Goal: Transaction & Acquisition: Book appointment/travel/reservation

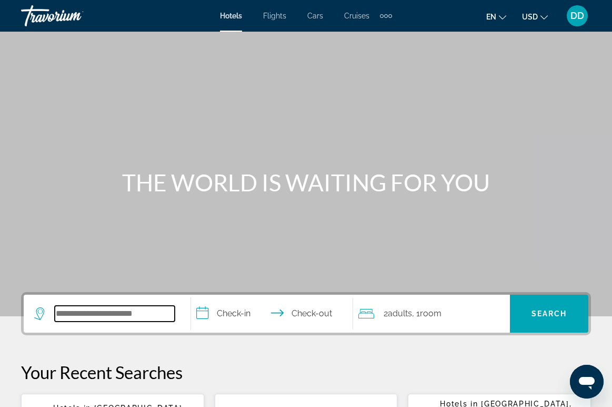
click at [141, 316] on input "Search widget" at bounding box center [115, 313] width 120 height 16
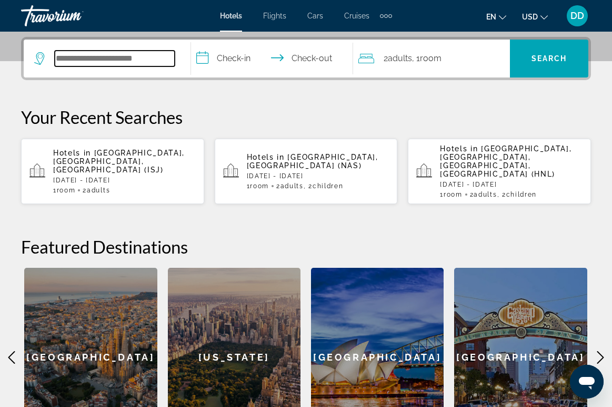
scroll to position [257, 0]
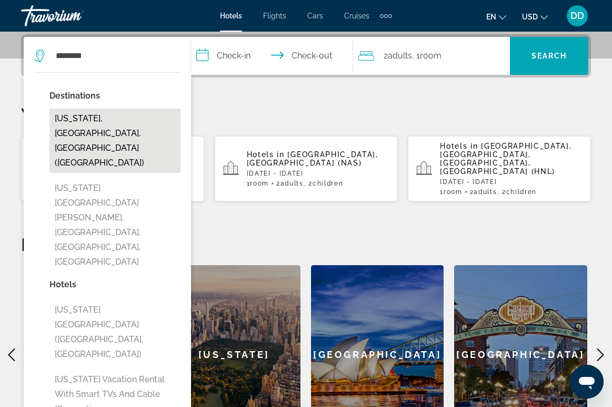
drag, startPoint x: 144, startPoint y: 301, endPoint x: 105, endPoint y: 118, distance: 186.8
click at [105, 118] on button "[US_STATE], [GEOGRAPHIC_DATA], [GEOGRAPHIC_DATA] ([GEOGRAPHIC_DATA])" at bounding box center [114, 140] width 131 height 64
type input "**********"
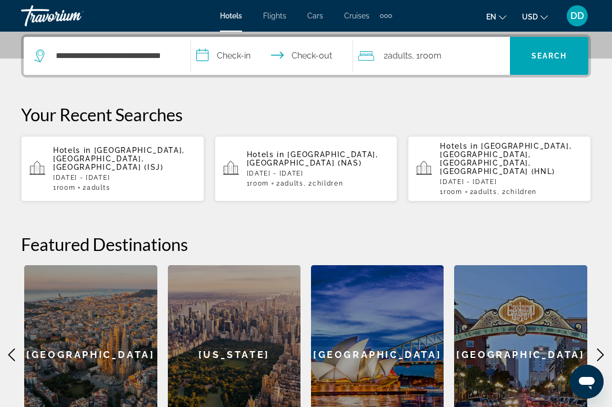
click at [234, 57] on input "**********" at bounding box center [274, 57] width 166 height 41
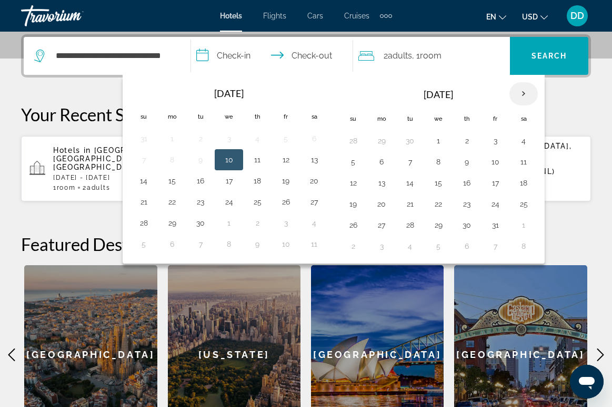
click at [523, 95] on th "Next month" at bounding box center [524, 93] width 28 height 23
click at [440, 207] on button "24" at bounding box center [438, 203] width 17 height 15
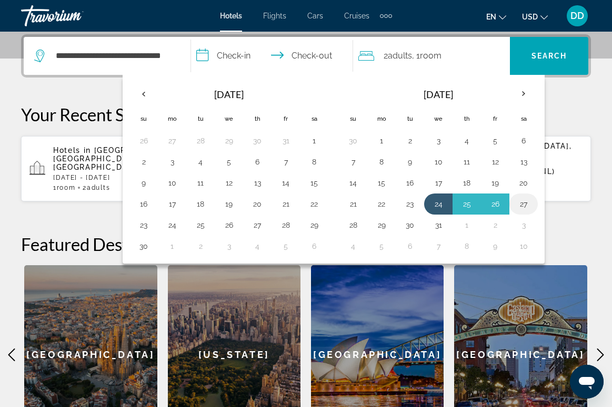
click at [524, 206] on button "27" at bounding box center [524, 203] width 17 height 15
type input "**********"
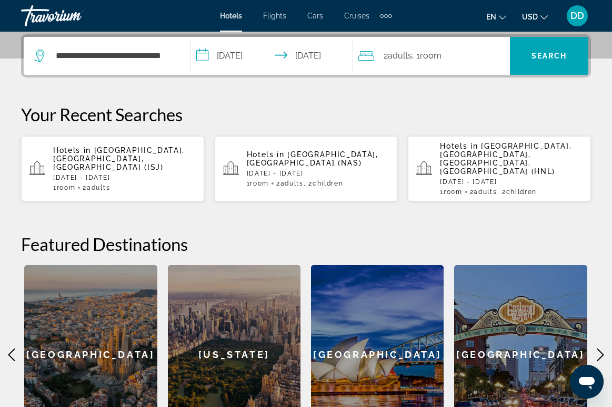
click at [442, 53] on span "Room" at bounding box center [431, 56] width 22 height 10
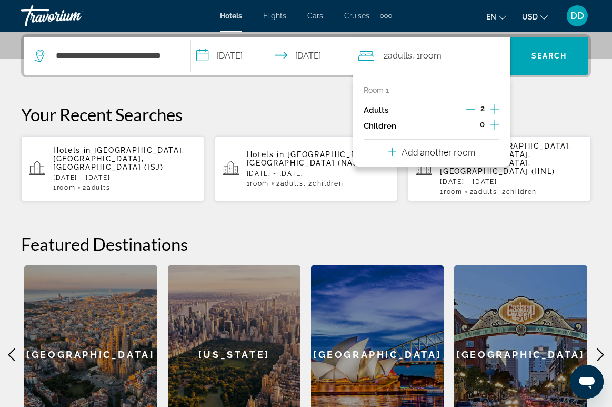
click at [496, 128] on icon "Increment children" at bounding box center [494, 124] width 9 height 13
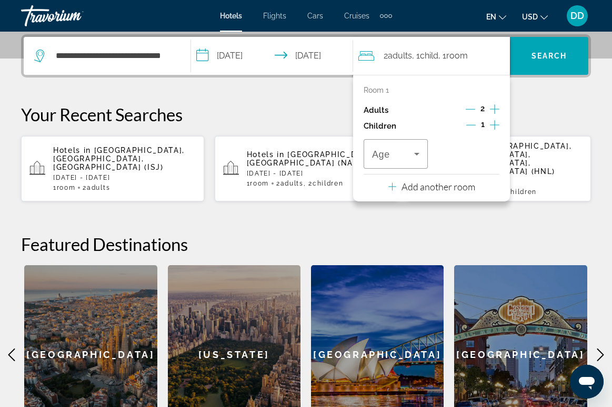
click at [496, 128] on icon "Increment children" at bounding box center [494, 124] width 9 height 13
click at [409, 154] on span "Travelers: 2 adults, 2 children" at bounding box center [393, 153] width 42 height 13
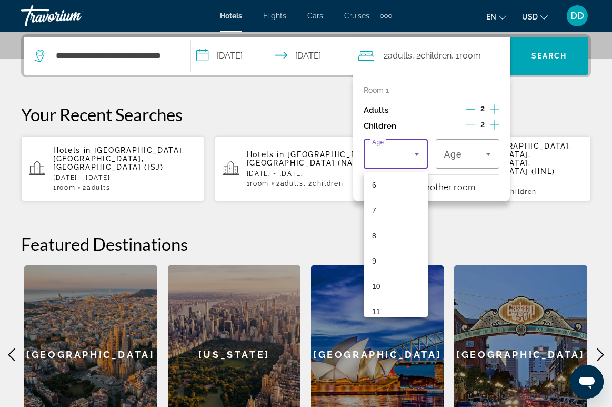
scroll to position [160, 0]
click at [383, 280] on mat-option "10" at bounding box center [396, 281] width 64 height 25
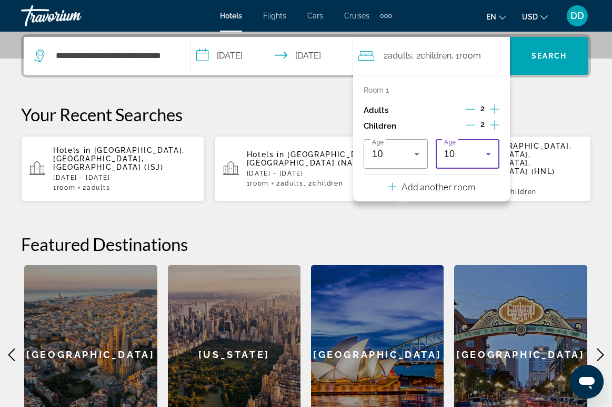
click at [470, 157] on div "10" at bounding box center [465, 153] width 42 height 13
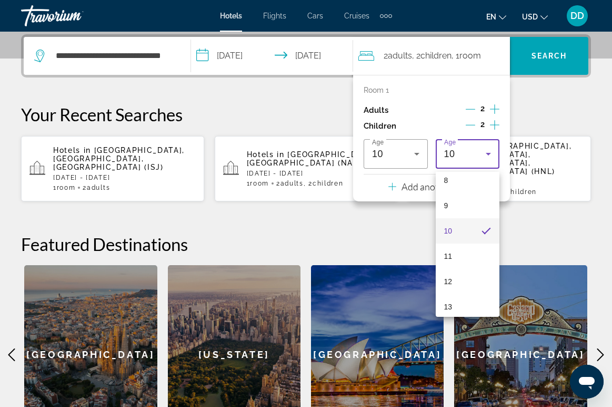
scroll to position [205, 0]
click at [453, 294] on mat-option "12" at bounding box center [468, 286] width 64 height 25
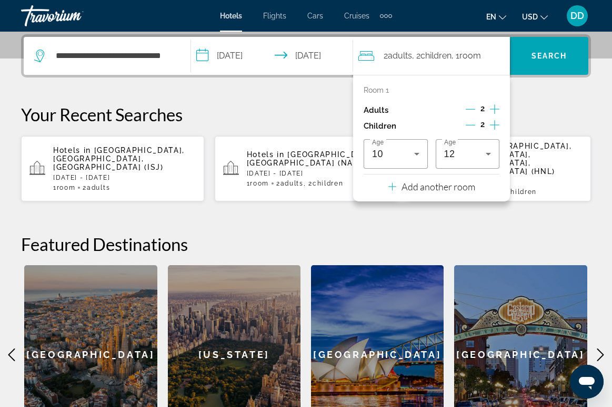
click at [540, 106] on p "Your Recent Searches" at bounding box center [306, 114] width 570 height 21
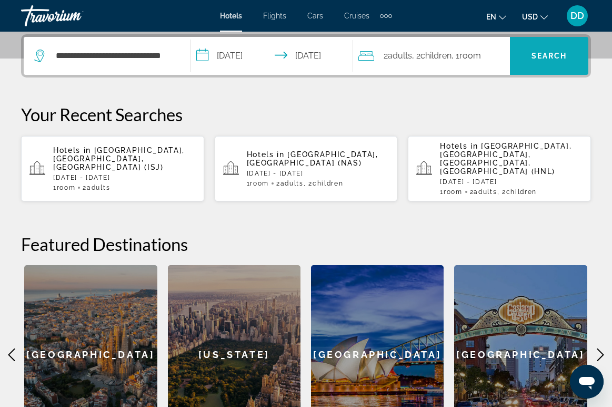
click at [543, 64] on span "Search widget" at bounding box center [549, 55] width 78 height 25
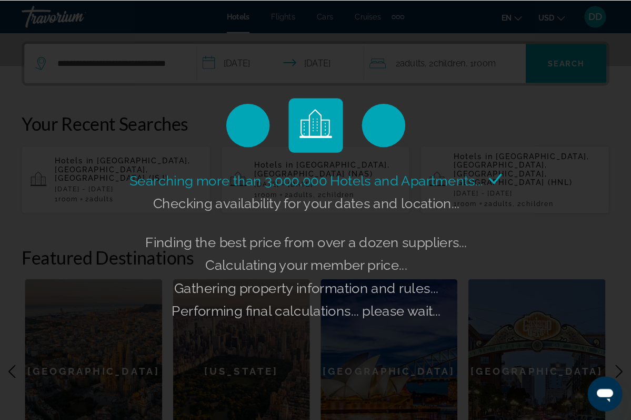
scroll to position [249, 0]
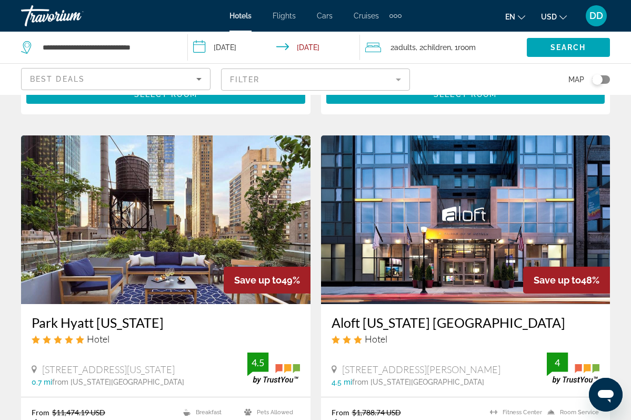
scroll to position [739, 0]
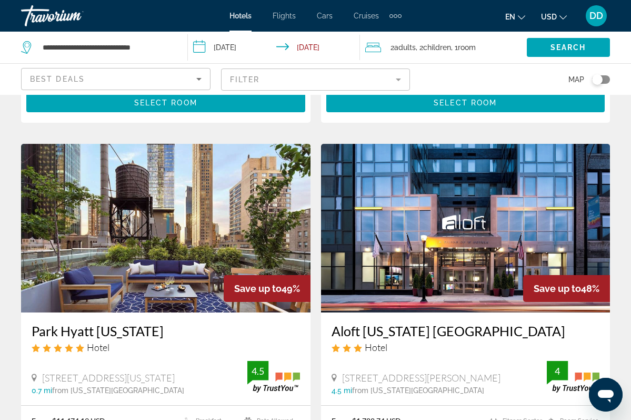
click at [249, 82] on mat-form-field "Filter" at bounding box center [316, 79] width 190 height 22
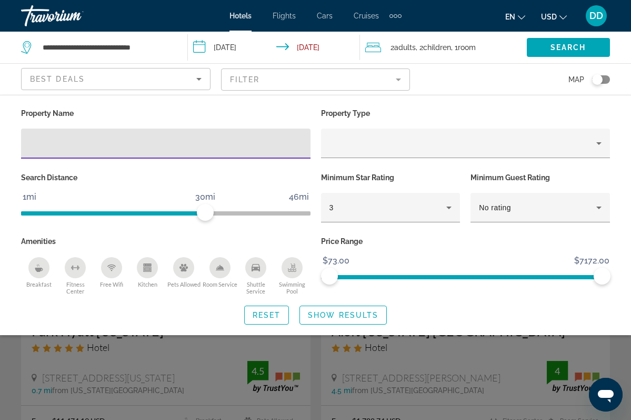
click at [135, 142] on input "Hotel Filters" at bounding box center [165, 143] width 273 height 13
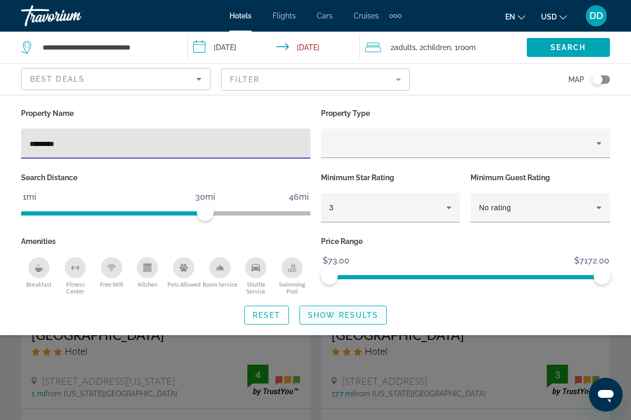
type input "*********"
click at [323, 311] on span "Search widget" at bounding box center [343, 314] width 86 height 25
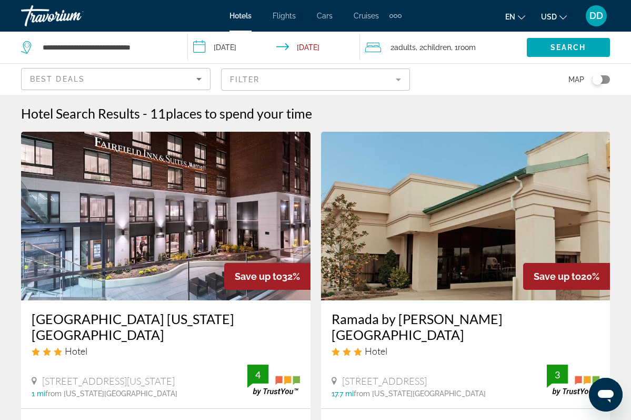
click at [603, 80] on div "Toggle map" at bounding box center [597, 79] width 11 height 11
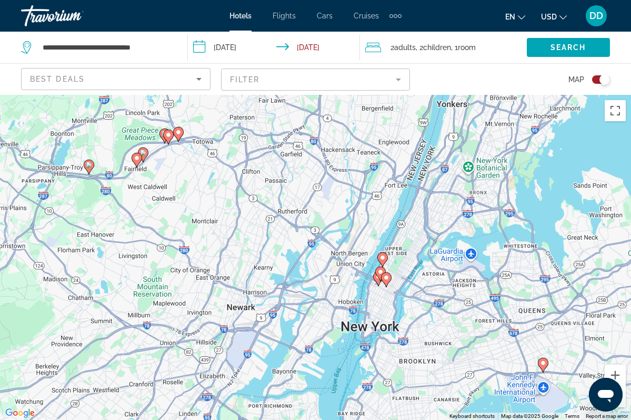
click at [397, 270] on div "To activate drag with keyboard, press Alt + Enter. Once in keyboard drag state,…" at bounding box center [315, 257] width 631 height 325
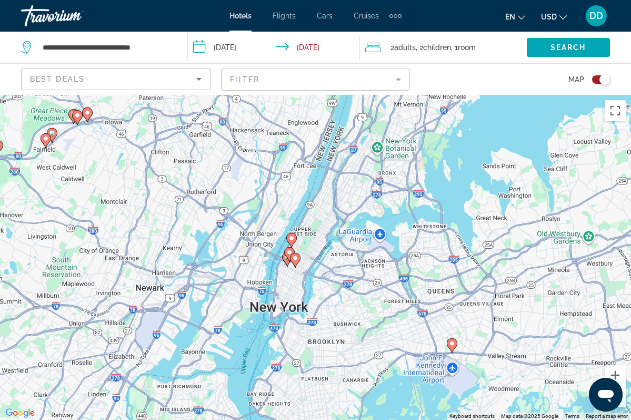
drag, startPoint x: 397, startPoint y: 275, endPoint x: 300, endPoint y: 254, distance: 99.3
click at [300, 254] on div "To activate drag with keyboard, press Alt + Enter. Once in keyboard drag state,…" at bounding box center [315, 257] width 631 height 325
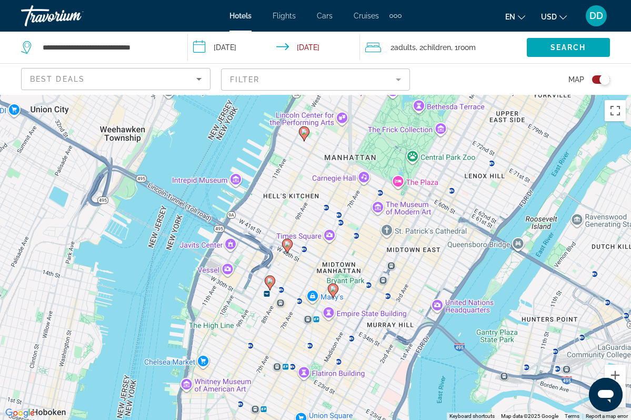
drag, startPoint x: 254, startPoint y: 302, endPoint x: 371, endPoint y: 254, distance: 125.7
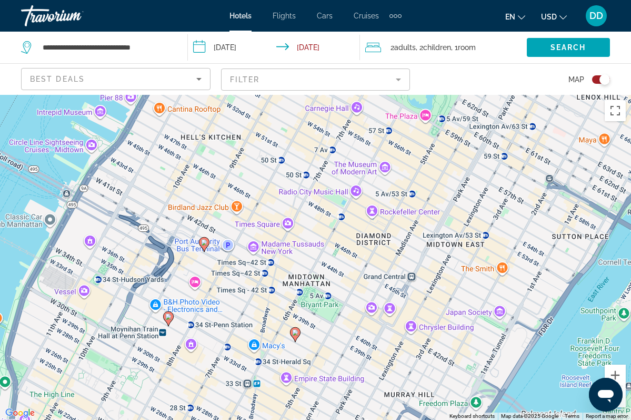
click at [202, 243] on image "Main content" at bounding box center [204, 242] width 6 height 6
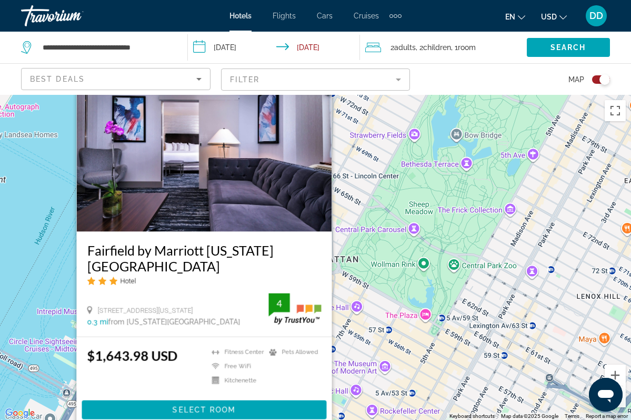
click at [382, 293] on div "To activate drag with keyboard, press Alt + Enter. Once in keyboard drag state,…" at bounding box center [315, 257] width 631 height 325
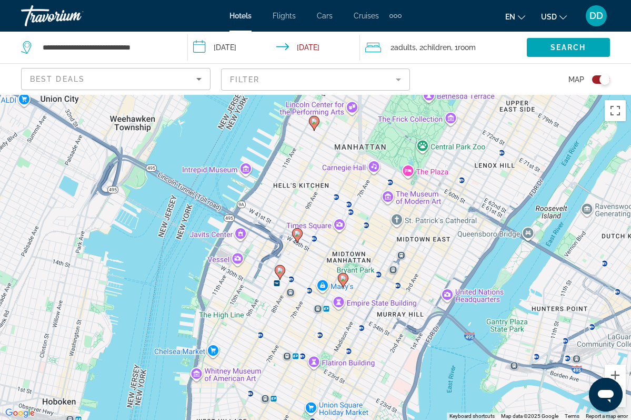
drag, startPoint x: 379, startPoint y: 306, endPoint x: 385, endPoint y: 171, distance: 135.0
click at [385, 171] on div "To activate drag with keyboard, press Alt + Enter. Once in keyboard drag state,…" at bounding box center [315, 257] width 631 height 325
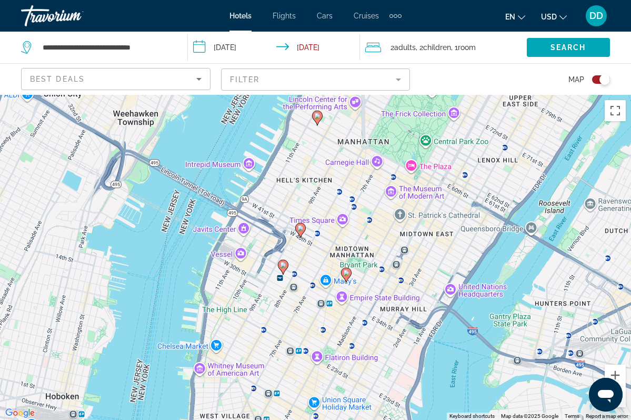
click at [346, 271] on image "Main content" at bounding box center [346, 273] width 6 height 6
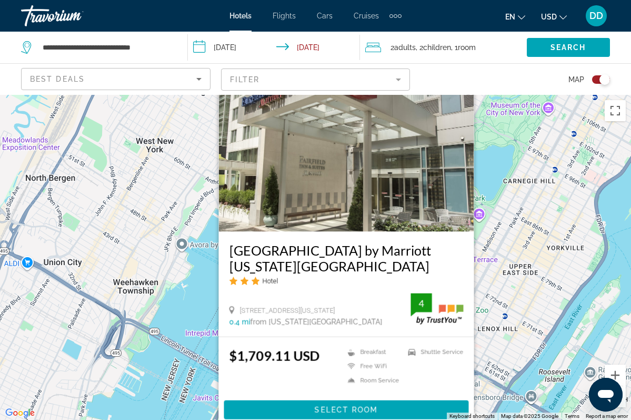
click at [203, 317] on div "To activate drag with keyboard, press Alt + Enter. Once in keyboard drag state,…" at bounding box center [315, 257] width 631 height 325
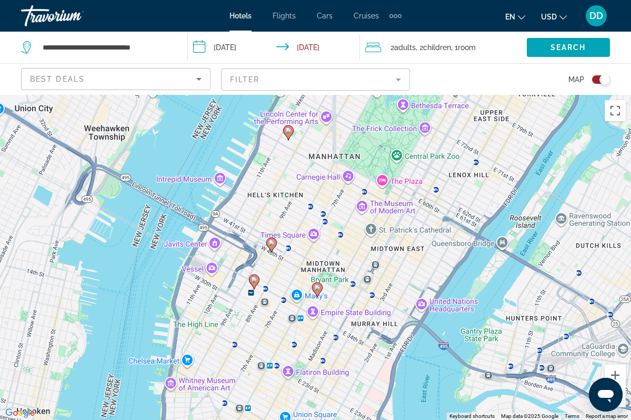
drag, startPoint x: 328, startPoint y: 342, endPoint x: 297, endPoint y: 171, distance: 173.4
click at [297, 171] on div "To activate drag with keyboard, press Alt + Enter. Once in keyboard drag state,…" at bounding box center [315, 257] width 631 height 325
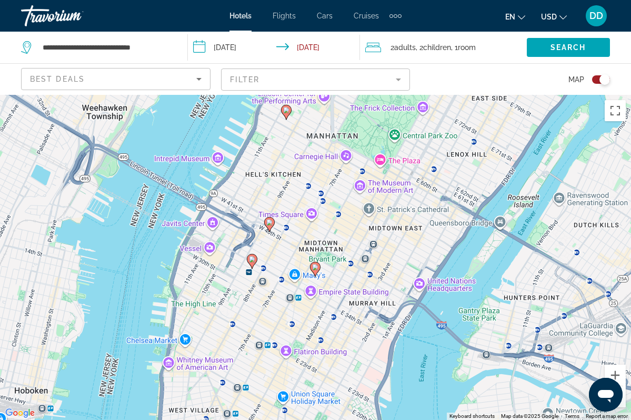
click at [252, 262] on image "Main content" at bounding box center [252, 259] width 6 height 6
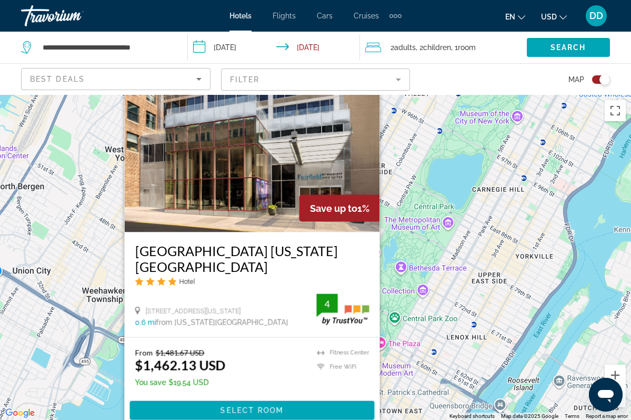
click at [424, 310] on div "To activate drag with keyboard, press Alt + Enter. Once in keyboard drag state,…" at bounding box center [315, 257] width 631 height 325
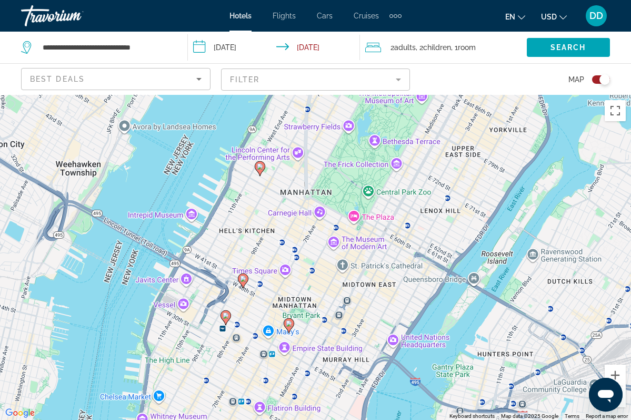
drag, startPoint x: 338, startPoint y: 329, endPoint x: 311, endPoint y: 200, distance: 131.3
click at [311, 200] on div "To activate drag with keyboard, press Alt + Enter. Once in keyboard drag state,…" at bounding box center [315, 257] width 631 height 325
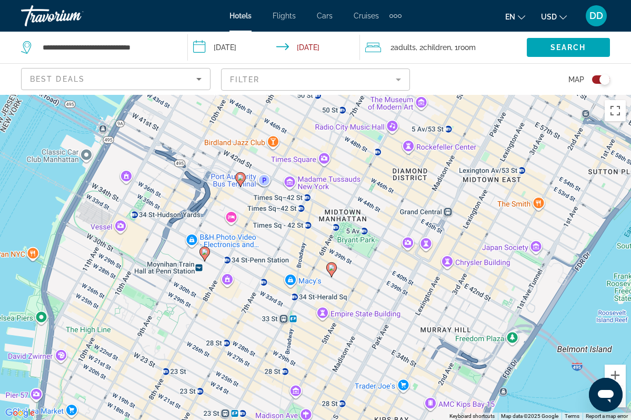
drag, startPoint x: 282, startPoint y: 277, endPoint x: 312, endPoint y: 148, distance: 132.5
click at [312, 148] on div "To activate drag with keyboard, press Alt + Enter. Once in keyboard drag state,…" at bounding box center [315, 257] width 631 height 325
click at [244, 176] on image "Main content" at bounding box center [241, 177] width 6 height 6
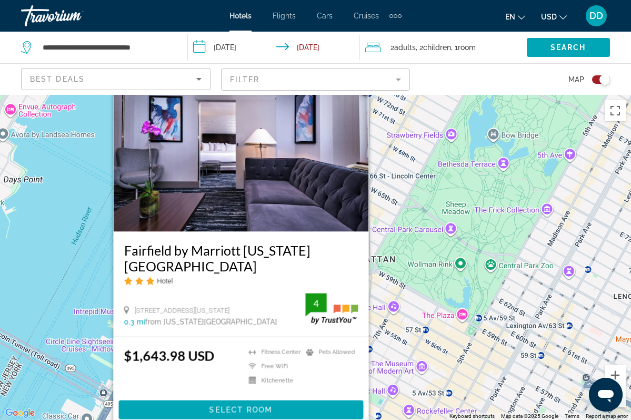
click at [413, 289] on div "To activate drag with keyboard, press Alt + Enter. Once in keyboard drag state,…" at bounding box center [315, 257] width 631 height 325
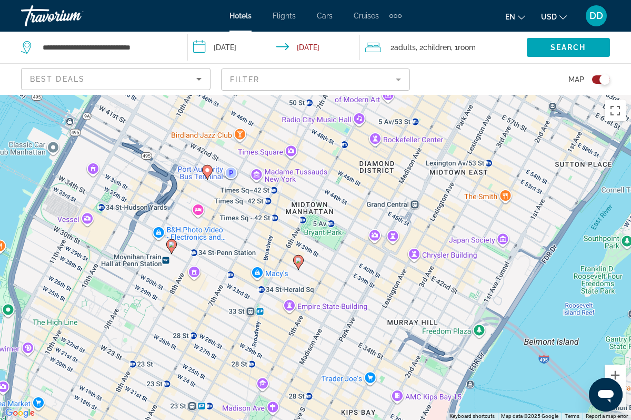
drag, startPoint x: 404, startPoint y: 326, endPoint x: 369, endPoint y: 53, distance: 275.5
click at [369, 95] on div "**********" at bounding box center [315, 305] width 631 height 420
click at [296, 264] on icon "Main content" at bounding box center [297, 262] width 9 height 14
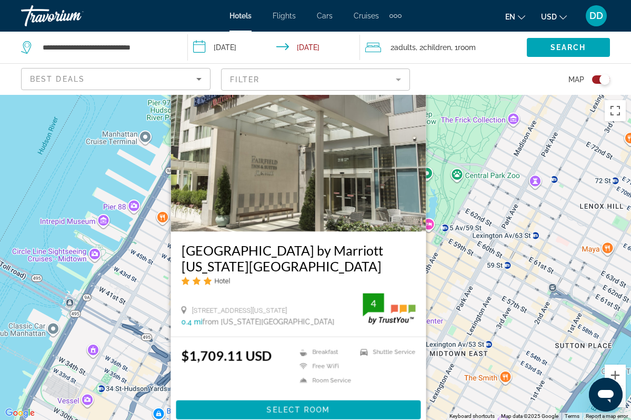
click at [127, 287] on div "To activate drag with keyboard, press Alt + Enter. Once in keyboard drag state,…" at bounding box center [315, 257] width 631 height 325
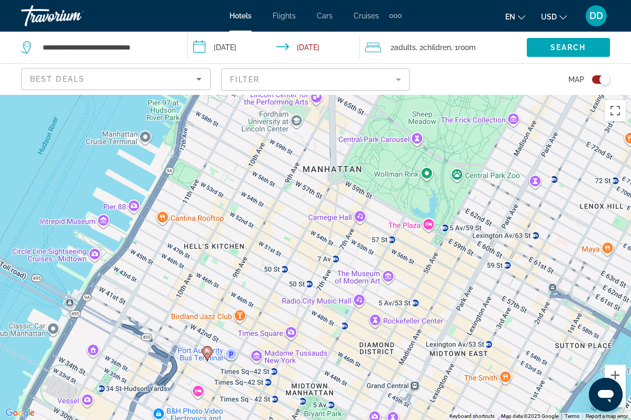
click at [204, 355] on icon "Main content" at bounding box center [207, 352] width 11 height 15
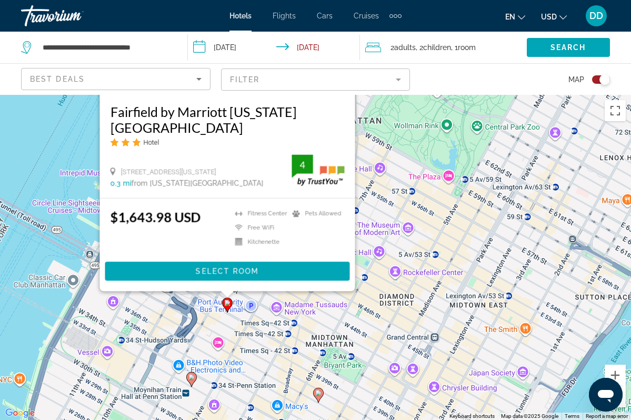
drag, startPoint x: 349, startPoint y: 333, endPoint x: 369, endPoint y: 193, distance: 141.5
click at [369, 193] on div "To activate drag with keyboard, press Alt + Enter. Once in keyboard drag state,…" at bounding box center [315, 257] width 631 height 325
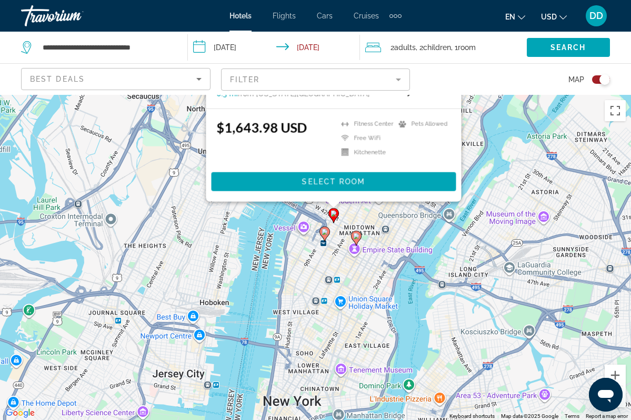
click at [383, 233] on div "To activate drag with keyboard, press Alt + Enter. Once in keyboard drag state,…" at bounding box center [315, 257] width 631 height 325
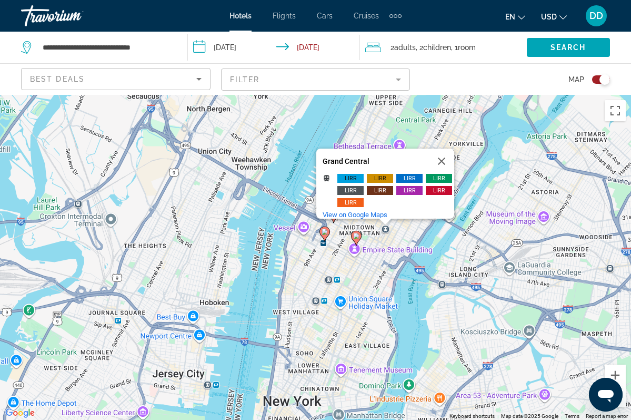
click at [380, 261] on div "To activate drag with keyboard, press Alt + Enter. Once in keyboard drag state,…" at bounding box center [315, 257] width 631 height 325
click at [449, 155] on button "Close" at bounding box center [441, 160] width 25 height 25
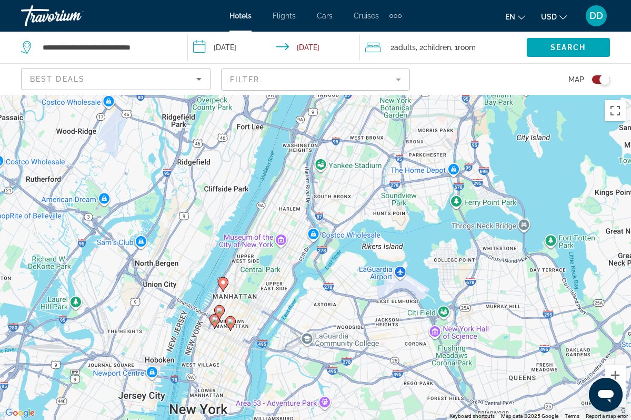
drag, startPoint x: 368, startPoint y: 272, endPoint x: 233, endPoint y: 331, distance: 147.6
click at [233, 332] on div "To activate drag with keyboard, press Alt + Enter. Once in keyboard drag state,…" at bounding box center [315, 257] width 631 height 325
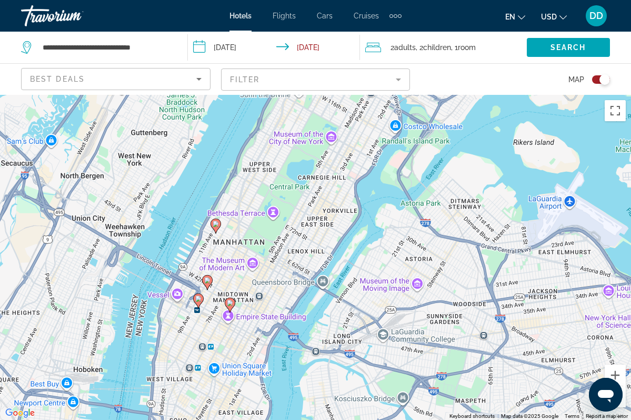
click at [259, 77] on mat-form-field "Filter" at bounding box center [316, 79] width 190 height 22
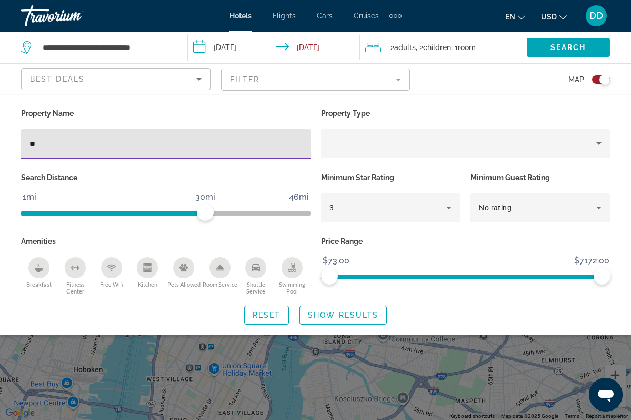
type input "*"
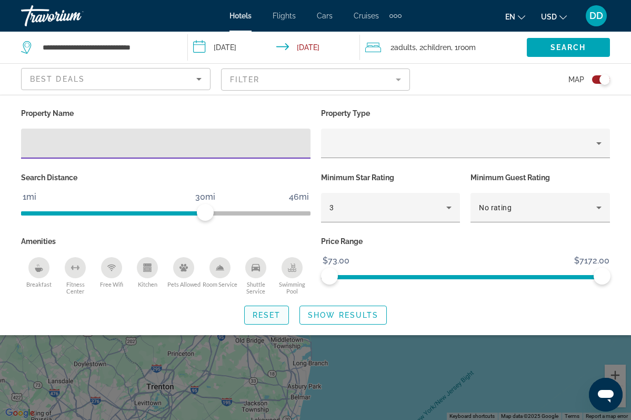
click at [276, 315] on span "Reset" at bounding box center [267, 315] width 28 height 8
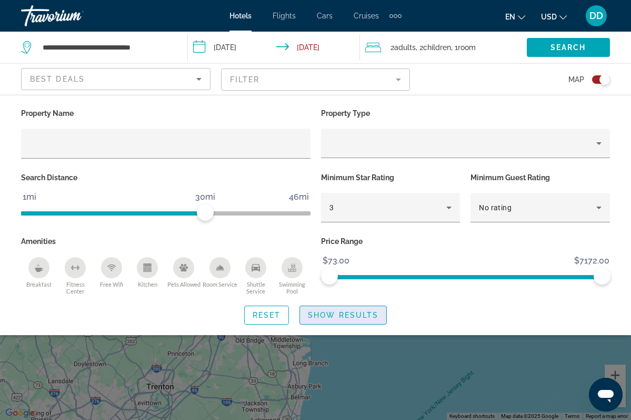
click at [334, 311] on span "Search widget" at bounding box center [343, 314] width 86 height 25
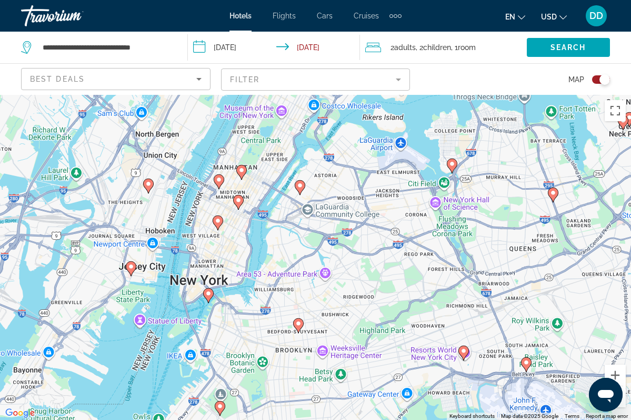
drag, startPoint x: 203, startPoint y: 212, endPoint x: 261, endPoint y: 255, distance: 72.2
click at [261, 255] on div "To activate drag with keyboard, press Alt + Enter. Once in keyboard drag state,…" at bounding box center [315, 257] width 631 height 325
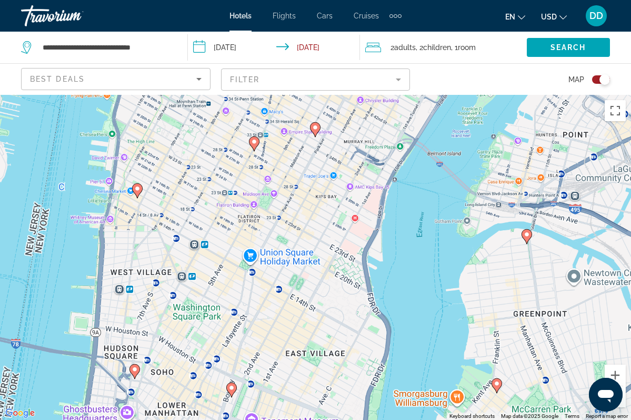
click at [298, 185] on div "To activate drag with keyboard, press Alt + Enter. Once in keyboard drag state,…" at bounding box center [315, 257] width 631 height 325
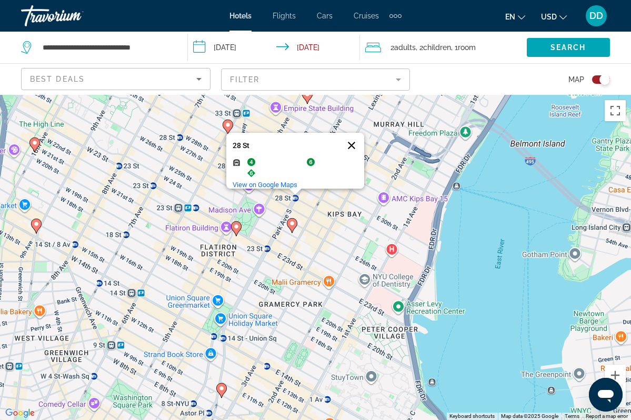
click at [356, 136] on button "Close" at bounding box center [351, 145] width 25 height 25
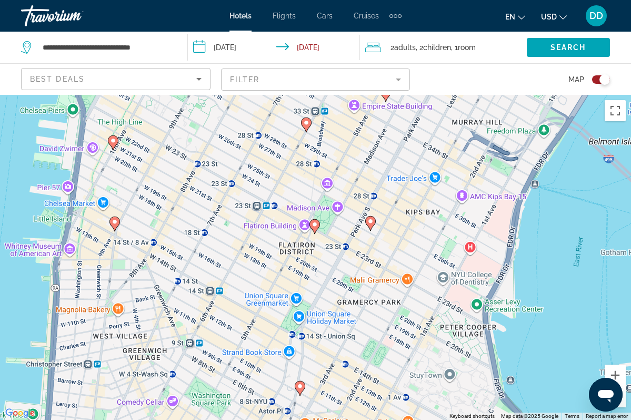
drag, startPoint x: 207, startPoint y: 207, endPoint x: 285, endPoint y: 206, distance: 78.5
click at [285, 206] on div "To activate drag with keyboard, press Alt + Enter. Once in keyboard drag state,…" at bounding box center [315, 257] width 631 height 325
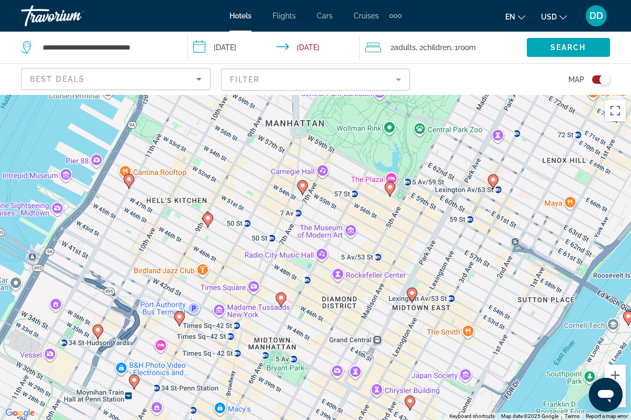
drag, startPoint x: 309, startPoint y: 182, endPoint x: 302, endPoint y: 245, distance: 63.6
click at [302, 245] on div "To activate drag with keyboard, press Alt + Enter. Once in keyboard drag state,…" at bounding box center [315, 257] width 631 height 325
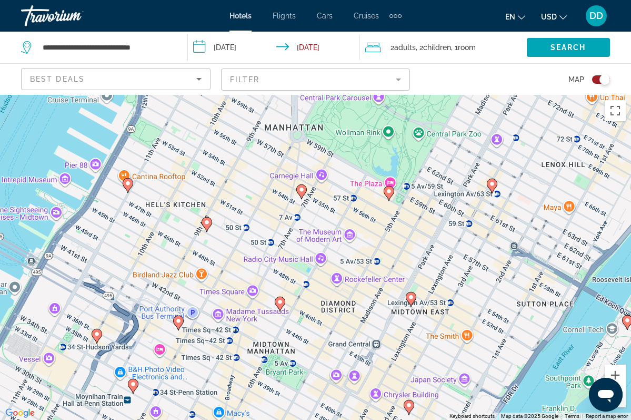
click at [302, 189] on image "Main content" at bounding box center [302, 189] width 6 height 6
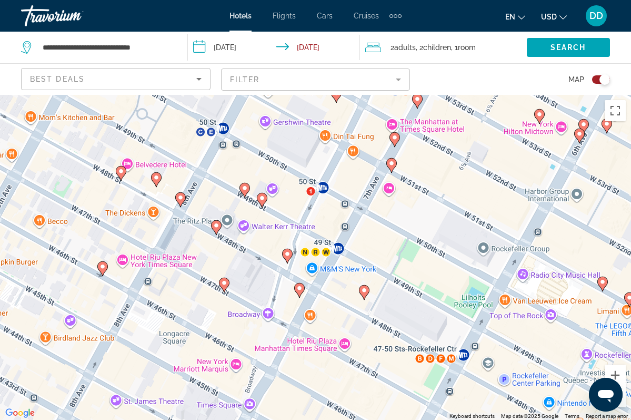
drag, startPoint x: 291, startPoint y: 313, endPoint x: 422, endPoint y: 67, distance: 279.4
click at [422, 95] on div "**********" at bounding box center [315, 305] width 631 height 420
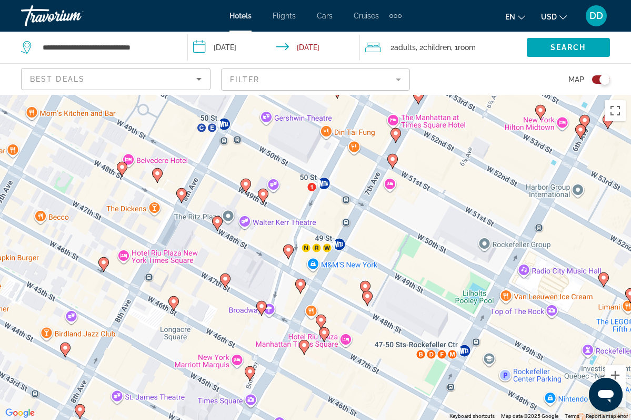
click at [300, 285] on image "Main content" at bounding box center [301, 284] width 6 height 6
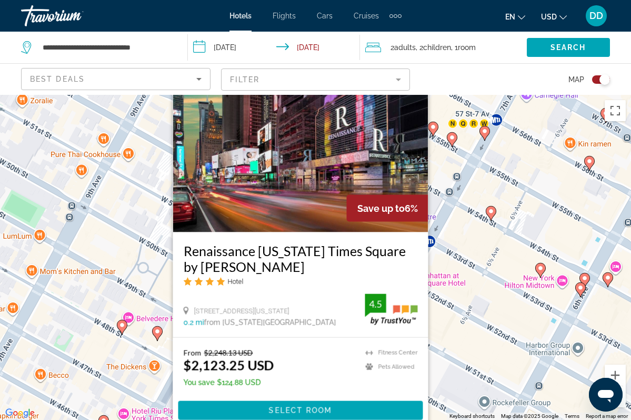
click at [468, 335] on div "To activate drag with keyboard, press Alt + Enter. Once in keyboard drag state,…" at bounding box center [315, 257] width 631 height 325
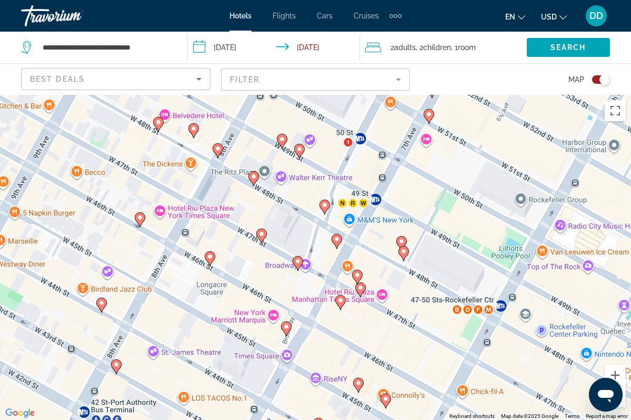
drag, startPoint x: 412, startPoint y: 350, endPoint x: 449, endPoint y: 150, distance: 202.9
click at [449, 150] on div "To activate drag with keyboard, press Alt + Enter. Once in keyboard drag state,…" at bounding box center [315, 257] width 631 height 325
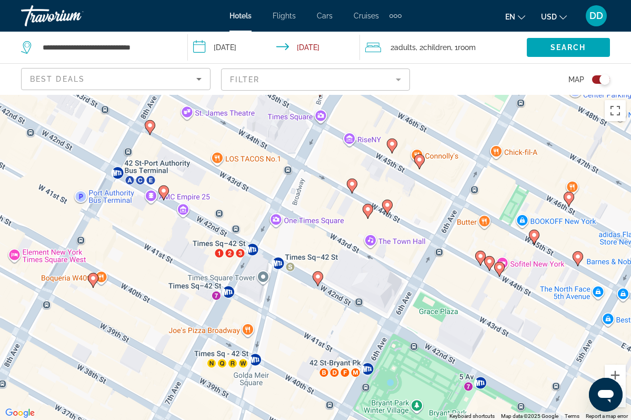
drag, startPoint x: 379, startPoint y: 311, endPoint x: 413, endPoint y: 70, distance: 243.0
click at [413, 95] on div "**********" at bounding box center [315, 305] width 631 height 420
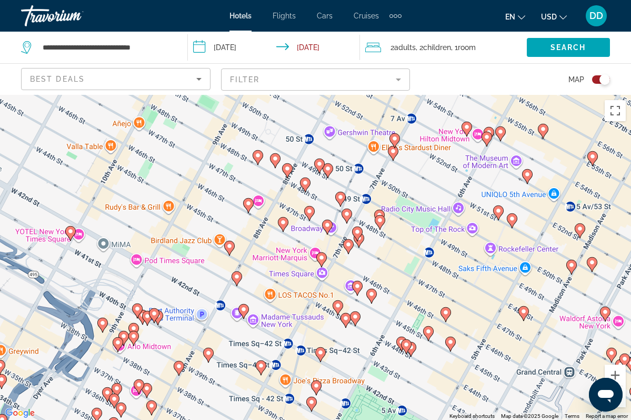
drag, startPoint x: 356, startPoint y: 157, endPoint x: 330, endPoint y: 295, distance: 140.4
click at [330, 295] on div "To activate drag with keyboard, press Alt + Enter. Once in keyboard drag state,…" at bounding box center [315, 257] width 631 height 325
click at [360, 235] on icon "Main content" at bounding box center [356, 233] width 9 height 14
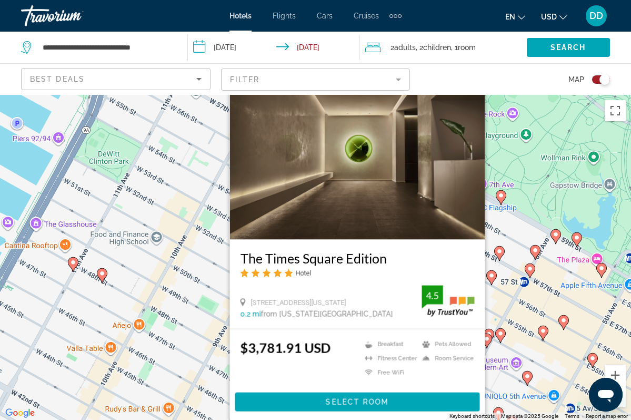
click at [219, 363] on div "To activate drag with keyboard, press Alt + Enter. Once in keyboard drag state,…" at bounding box center [315, 257] width 631 height 325
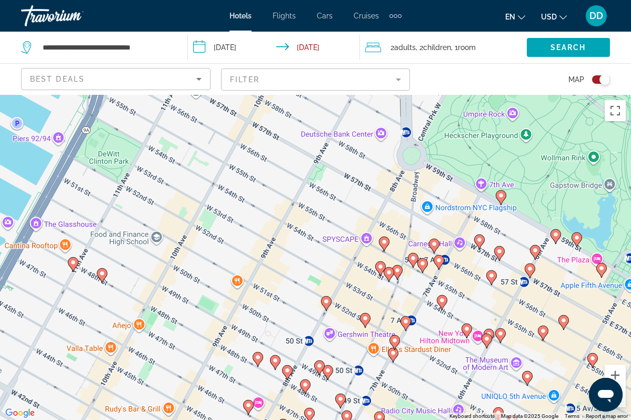
click at [258, 358] on image "Main content" at bounding box center [258, 357] width 6 height 6
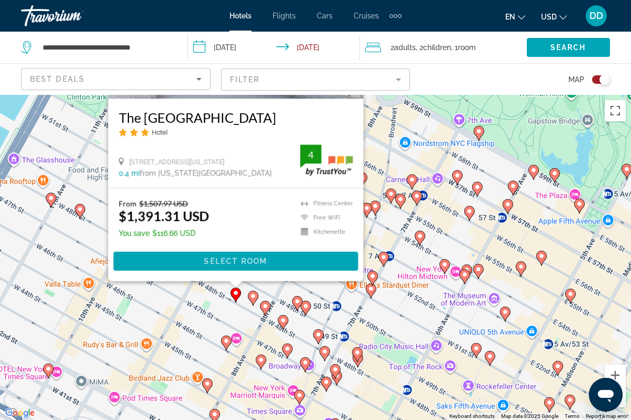
drag, startPoint x: 435, startPoint y: 380, endPoint x: 413, endPoint y: 236, distance: 145.4
click at [413, 236] on div "To activate drag with keyboard, press Alt + Enter. Once in keyboard drag state,…" at bounding box center [315, 257] width 631 height 325
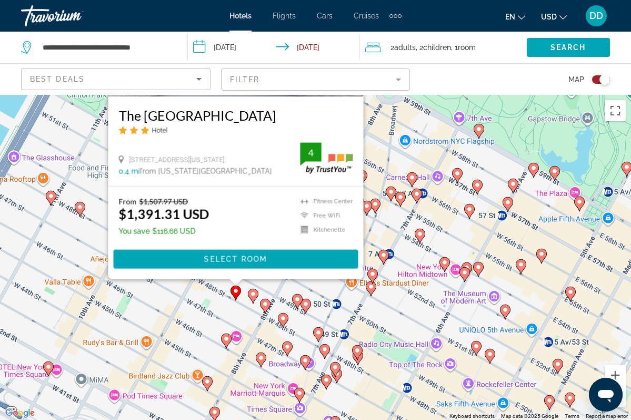
click at [251, 295] on image "Main content" at bounding box center [253, 294] width 6 height 6
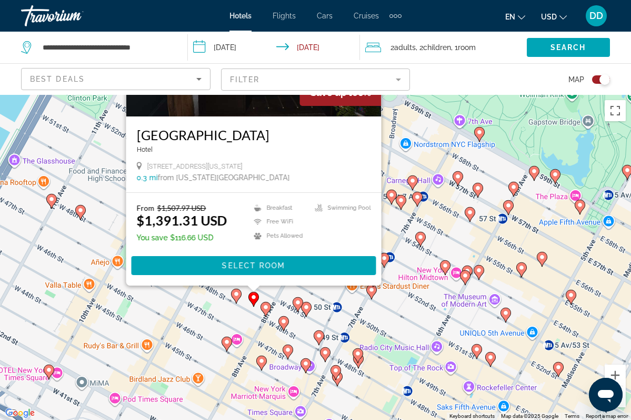
drag, startPoint x: 430, startPoint y: 360, endPoint x: 431, endPoint y: 226, distance: 133.8
click at [431, 226] on div "To activate drag with keyboard, press Alt + Enter. Once in keyboard drag state,…" at bounding box center [315, 257] width 631 height 325
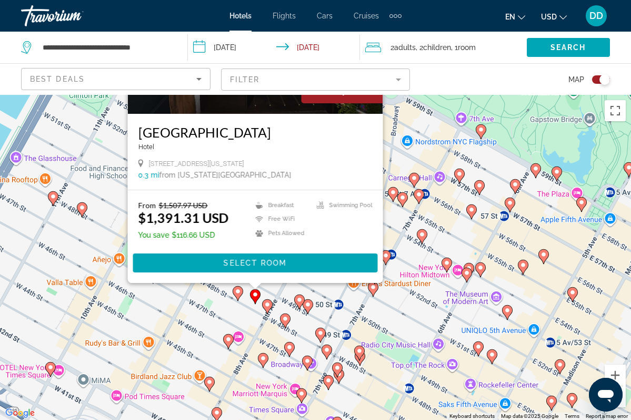
click at [286, 320] on image "Main content" at bounding box center [285, 318] width 6 height 6
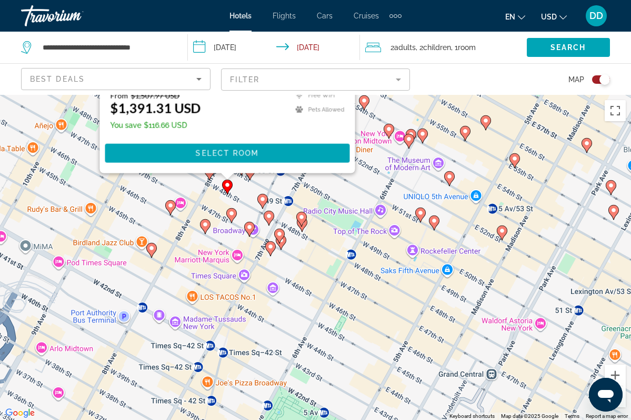
drag, startPoint x: 475, startPoint y: 382, endPoint x: 416, endPoint y: 130, distance: 259.0
click at [416, 130] on div "To activate drag with keyboard, press Alt + Enter. Once in keyboard drag state,…" at bounding box center [315, 257] width 631 height 325
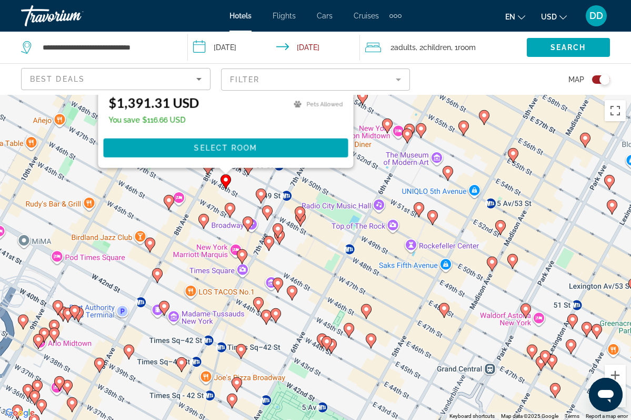
click at [301, 214] on image "Main content" at bounding box center [300, 212] width 6 height 6
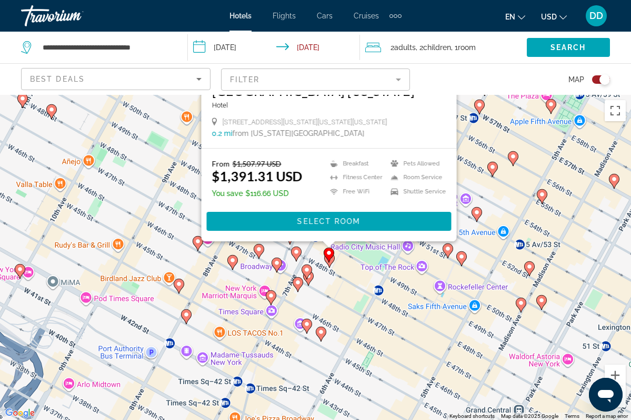
drag, startPoint x: 465, startPoint y: 342, endPoint x: 494, endPoint y: 166, distance: 178.2
click at [494, 166] on image "Main content" at bounding box center [493, 167] width 6 height 6
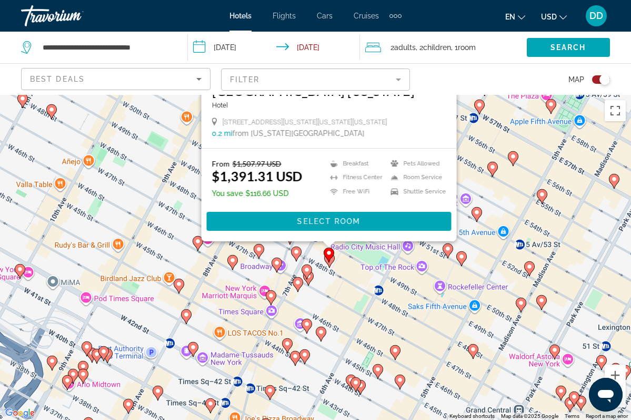
click at [270, 296] on image "Main content" at bounding box center [271, 295] width 6 height 6
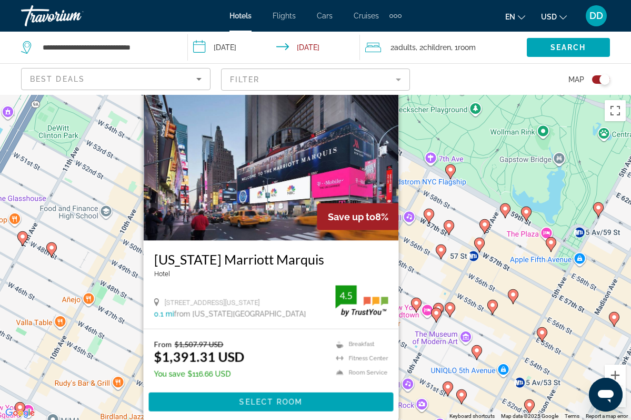
click at [435, 315] on image "Main content" at bounding box center [436, 313] width 6 height 6
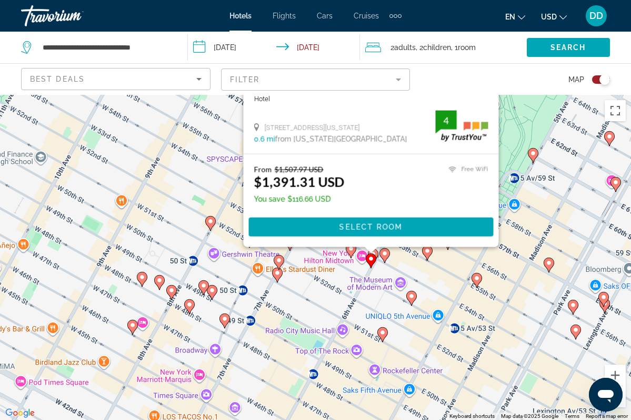
drag, startPoint x: 284, startPoint y: 337, endPoint x: 214, endPoint y: 150, distance: 200.1
click at [214, 150] on div "To activate drag with keyboard, press Alt + Enter. Once in keyboard drag state,…" at bounding box center [315, 257] width 631 height 325
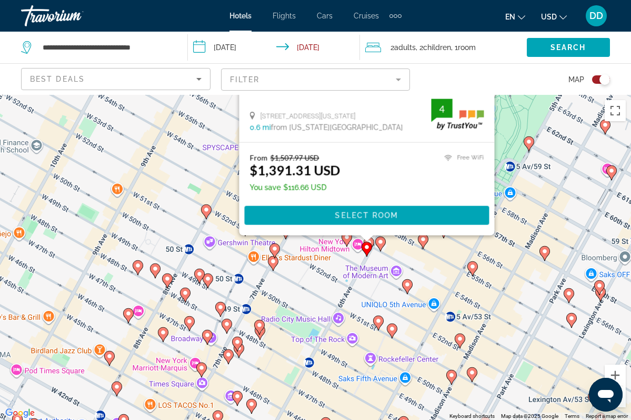
click at [410, 255] on div "To activate drag with keyboard, press Alt + Enter. Once in keyboard drag state,…" at bounding box center [315, 257] width 631 height 325
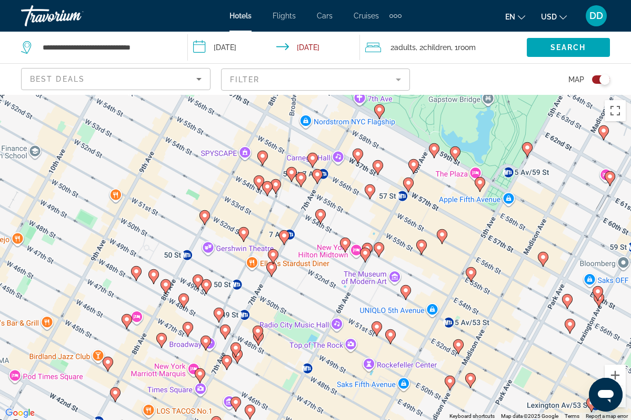
drag, startPoint x: 331, startPoint y: 256, endPoint x: 340, endPoint y: 201, distance: 56.1
click at [340, 203] on div "To activate drag with keyboard, press Alt + Enter. Once in keyboard drag state,…" at bounding box center [315, 257] width 631 height 325
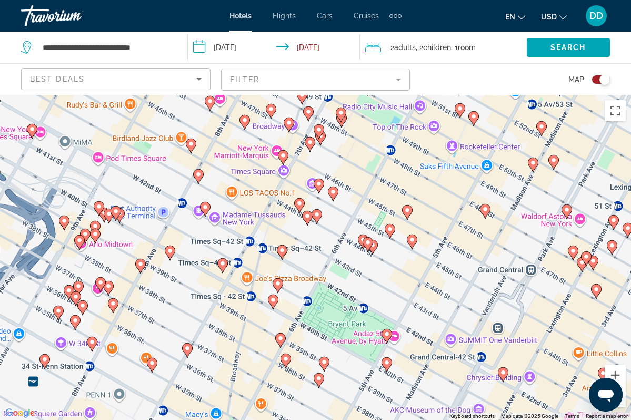
drag, startPoint x: 341, startPoint y: 183, endPoint x: 412, endPoint y: 60, distance: 142.0
click at [412, 95] on div "**********" at bounding box center [315, 305] width 631 height 420
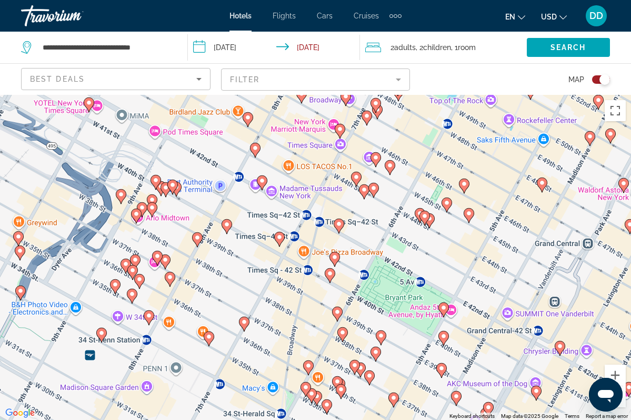
drag, startPoint x: 330, startPoint y: 262, endPoint x: 387, endPoint y: 234, distance: 63.3
click at [387, 234] on div "To activate drag with keyboard, press Alt + Enter. Once in keyboard drag state,…" at bounding box center [315, 257] width 631 height 325
click at [422, 213] on image "Main content" at bounding box center [425, 216] width 6 height 6
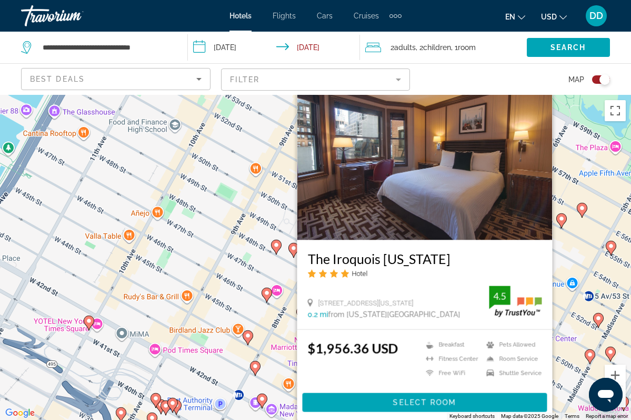
click at [281, 321] on div "To activate drag with keyboard, press Alt + Enter. Once in keyboard drag state,…" at bounding box center [315, 257] width 631 height 325
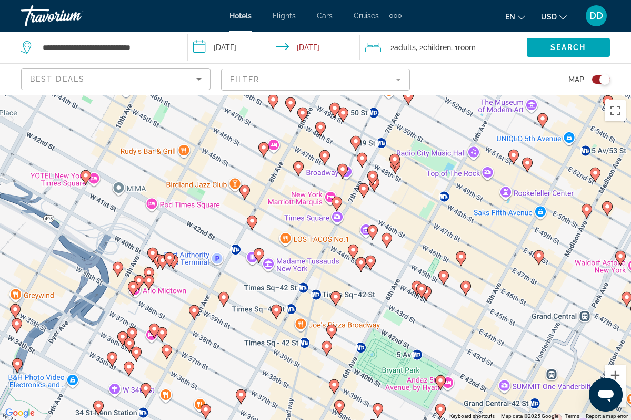
drag, startPoint x: 303, startPoint y: 381, endPoint x: 300, endPoint y: 234, distance: 146.9
click at [300, 234] on div "To activate drag with keyboard, press Alt + Enter. Once in keyboard drag state,…" at bounding box center [315, 257] width 631 height 325
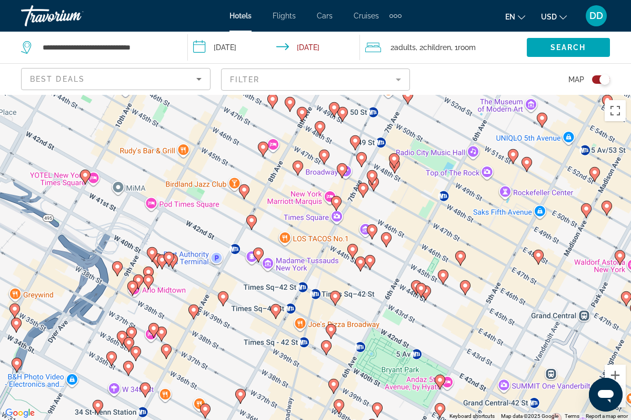
click at [242, 193] on icon "Main content" at bounding box center [243, 191] width 9 height 14
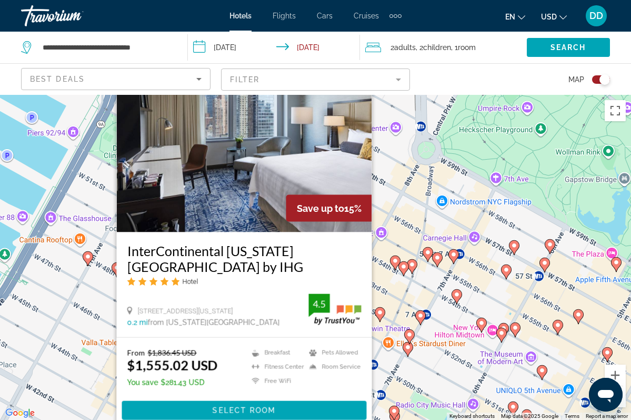
click at [417, 355] on div "To activate drag with keyboard, press Alt + Enter. Once in keyboard drag state,…" at bounding box center [315, 257] width 631 height 325
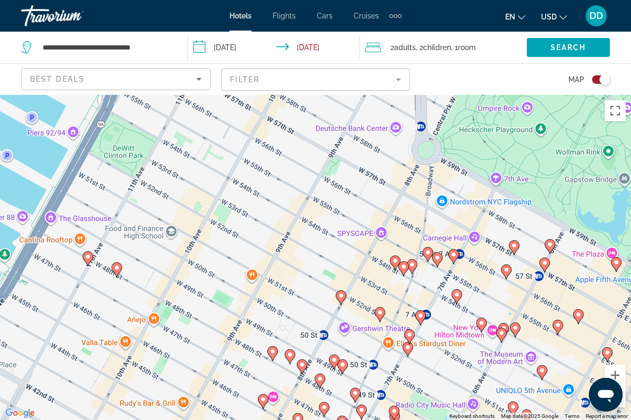
click at [409, 351] on icon "Main content" at bounding box center [407, 349] width 9 height 14
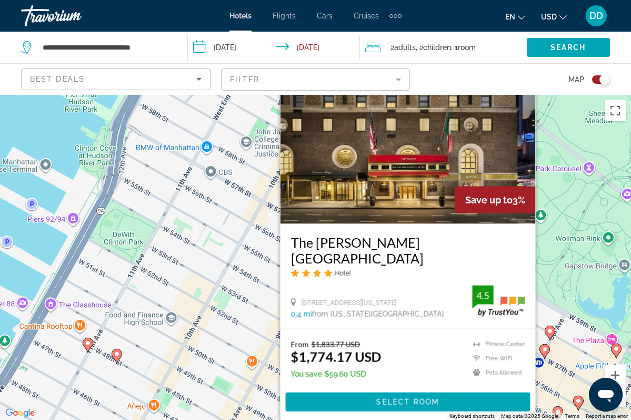
click at [263, 353] on div "To activate drag with keyboard, press Alt + Enter. Once in keyboard drag state,…" at bounding box center [315, 257] width 631 height 325
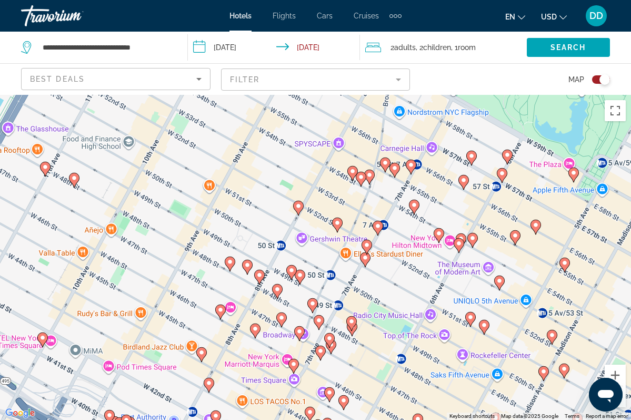
drag, startPoint x: 255, startPoint y: 335, endPoint x: 212, endPoint y: 156, distance: 183.7
click at [212, 156] on div "To activate drag with keyboard, press Alt + Enter. Once in keyboard drag state,…" at bounding box center [315, 257] width 631 height 325
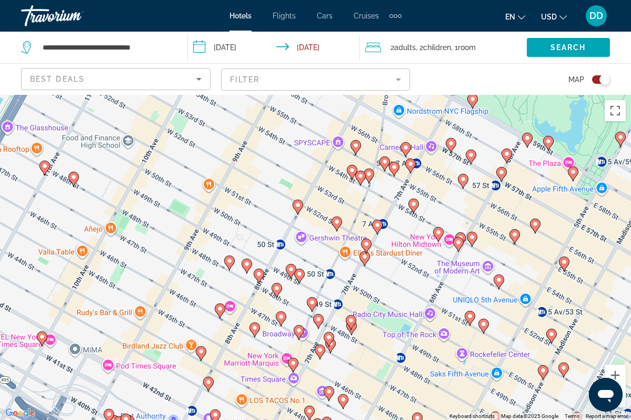
click at [290, 272] on image "Main content" at bounding box center [291, 269] width 6 height 6
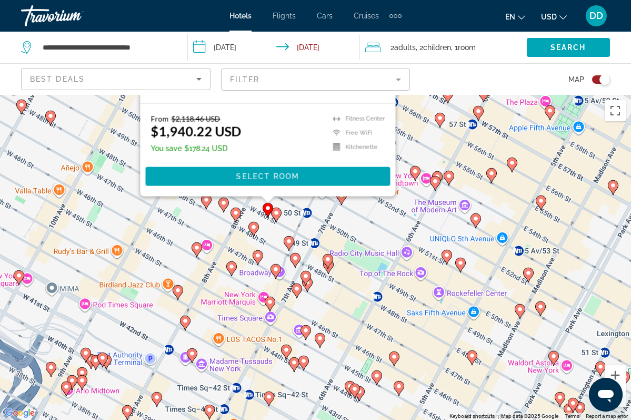
drag, startPoint x: 463, startPoint y: 390, endPoint x: 439, endPoint y: 164, distance: 227.7
click at [439, 164] on div "To activate drag with keyboard, press Alt + Enter. Once in keyboard drag state,…" at bounding box center [315, 257] width 631 height 325
click at [290, 239] on image "Main content" at bounding box center [289, 241] width 6 height 6
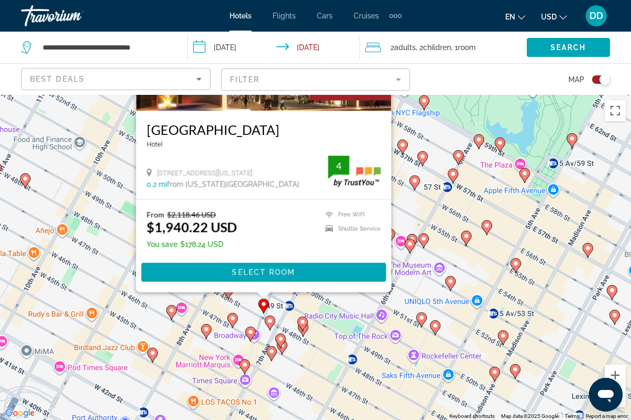
drag, startPoint x: 449, startPoint y: 372, endPoint x: 424, endPoint y: 243, distance: 132.0
click at [424, 243] on icon "Main content" at bounding box center [423, 240] width 9 height 14
click at [270, 320] on image "Main content" at bounding box center [270, 321] width 6 height 6
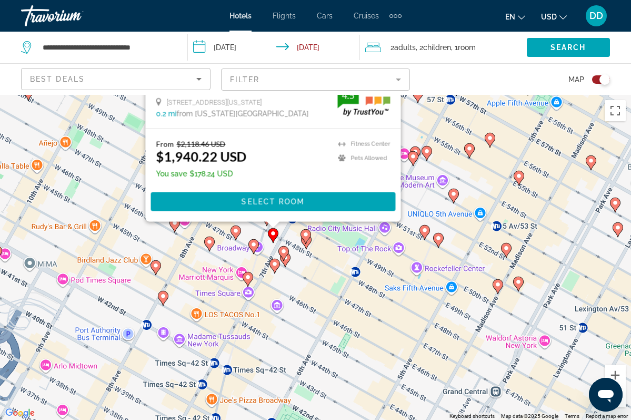
drag, startPoint x: 428, startPoint y: 363, endPoint x: 430, endPoint y: 146, distance: 217.5
click at [430, 146] on gmp-advanced-marker "Main content" at bounding box center [427, 153] width 11 height 16
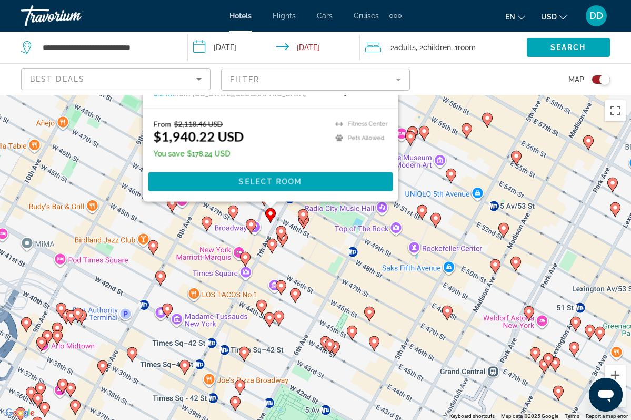
click at [304, 215] on image "Main content" at bounding box center [303, 214] width 6 height 6
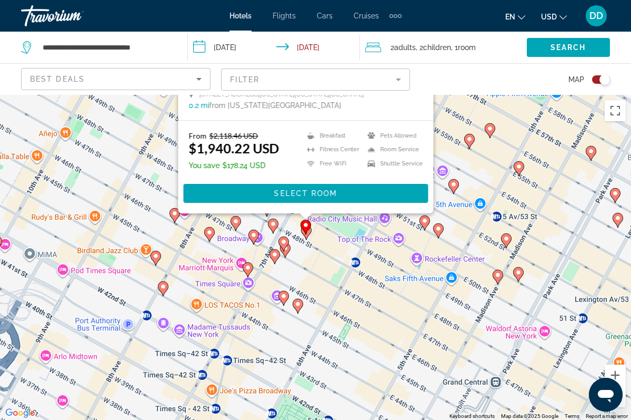
drag, startPoint x: 457, startPoint y: 319, endPoint x: 460, endPoint y: 120, distance: 199.6
click at [460, 120] on div "To activate drag with keyboard, press Alt + Enter. Once in keyboard drag state,…" at bounding box center [315, 257] width 631 height 325
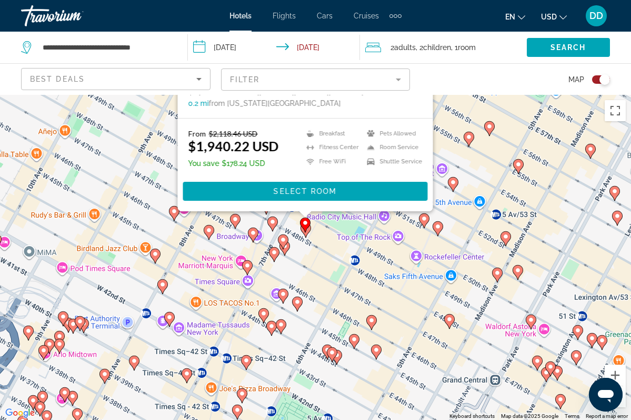
click at [310, 232] on gmp-advanced-marker "Main content" at bounding box center [305, 225] width 11 height 16
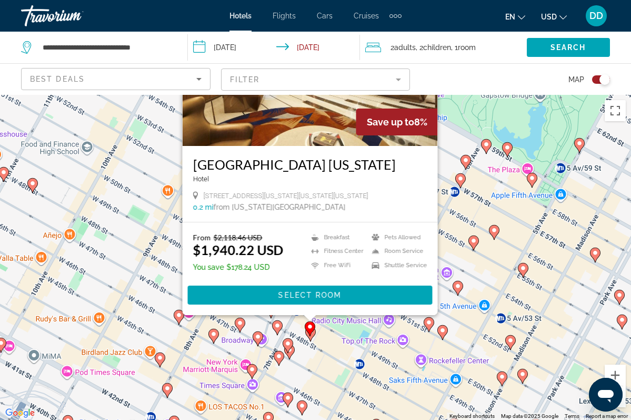
drag, startPoint x: 481, startPoint y: 220, endPoint x: 486, endPoint y: 120, distance: 100.7
click at [486, 120] on div "To activate drag with keyboard, press Alt + Enter. Once in keyboard drag state,…" at bounding box center [315, 257] width 631 height 325
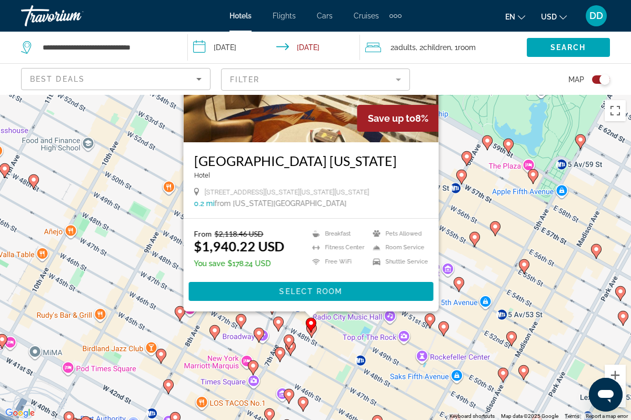
click at [333, 342] on div "To activate drag with keyboard, press Alt + Enter. Once in keyboard drag state,…" at bounding box center [315, 257] width 631 height 325
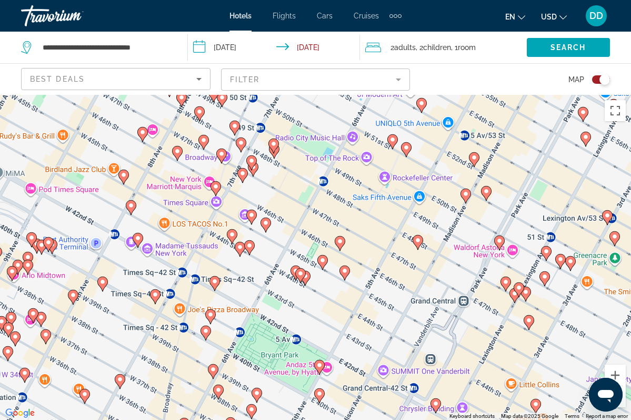
drag, startPoint x: 343, startPoint y: 349, endPoint x: 304, endPoint y: 163, distance: 189.9
click at [304, 163] on div "To activate drag with keyboard, press Alt + Enter. Once in keyboard drag state,…" at bounding box center [315, 257] width 631 height 325
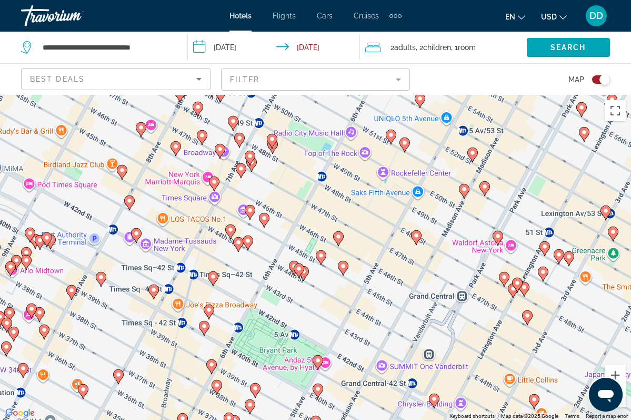
click at [338, 236] on image "Main content" at bounding box center [338, 236] width 6 height 6
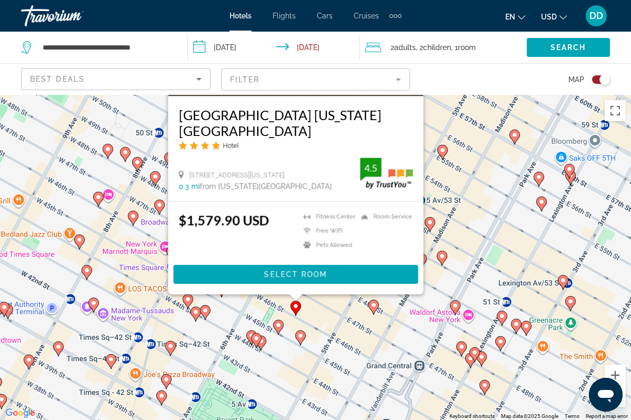
drag, startPoint x: 483, startPoint y: 349, endPoint x: 439, endPoint y: 194, distance: 161.0
click at [439, 194] on div "To activate drag with keyboard, press Alt + Enter. Once in keyboard drag state,…" at bounding box center [315, 257] width 631 height 325
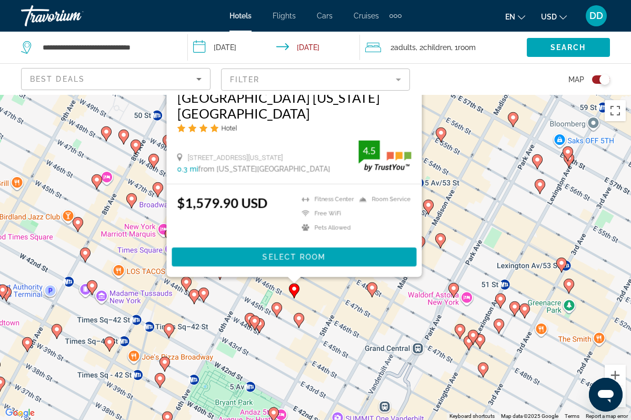
click at [299, 321] on icon "Main content" at bounding box center [298, 320] width 9 height 14
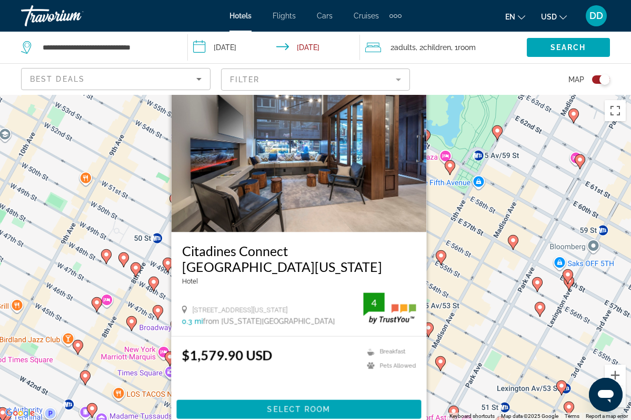
click at [438, 339] on div "To activate drag with keyboard, press Alt + Enter. Once in keyboard drag state,…" at bounding box center [315, 257] width 631 height 325
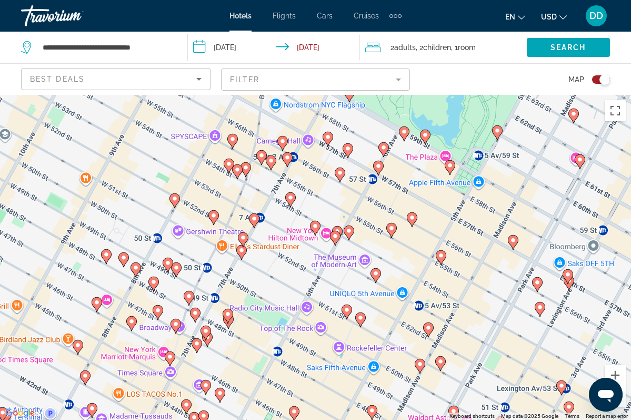
click at [430, 332] on icon "Main content" at bounding box center [427, 329] width 9 height 14
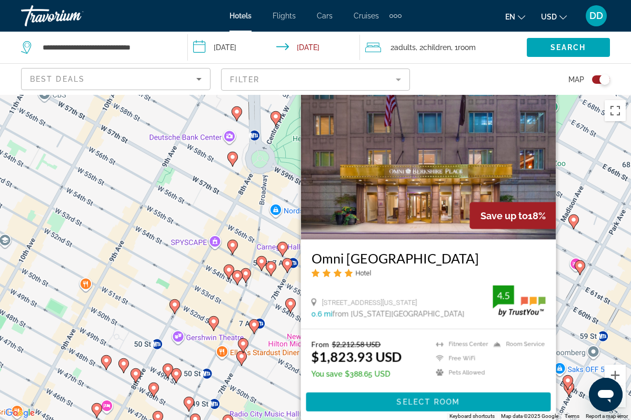
click at [263, 372] on div "To activate drag with keyboard, press Alt + Enter. Once in keyboard drag state,…" at bounding box center [315, 257] width 631 height 325
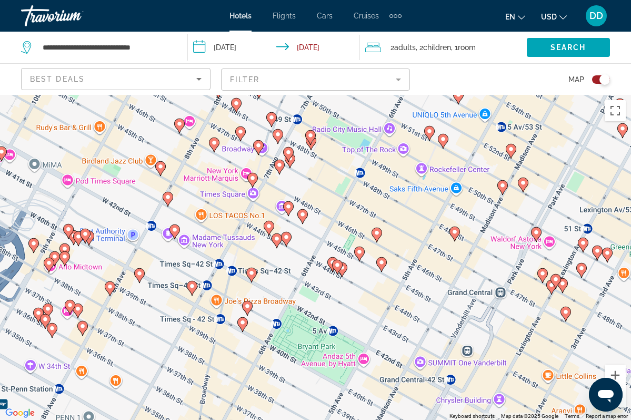
drag, startPoint x: 263, startPoint y: 372, endPoint x: 346, endPoint y: 86, distance: 298.1
click at [346, 95] on div "**********" at bounding box center [315, 305] width 631 height 420
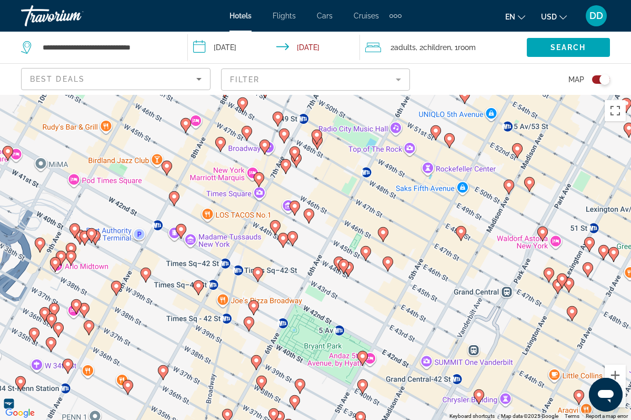
click at [340, 261] on icon "Main content" at bounding box center [344, 266] width 11 height 15
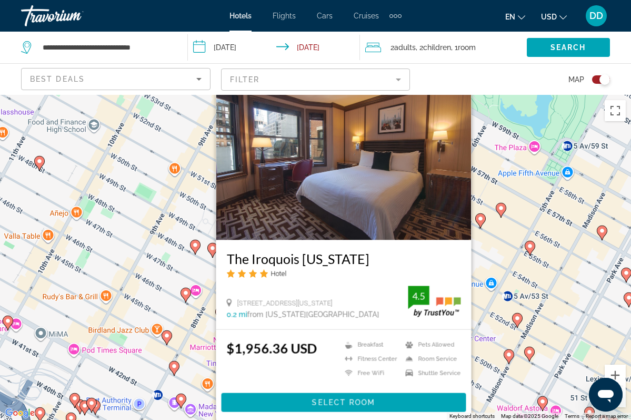
click at [488, 350] on div "To activate drag with keyboard, press Alt + Enter. Once in keyboard drag state,…" at bounding box center [315, 257] width 631 height 325
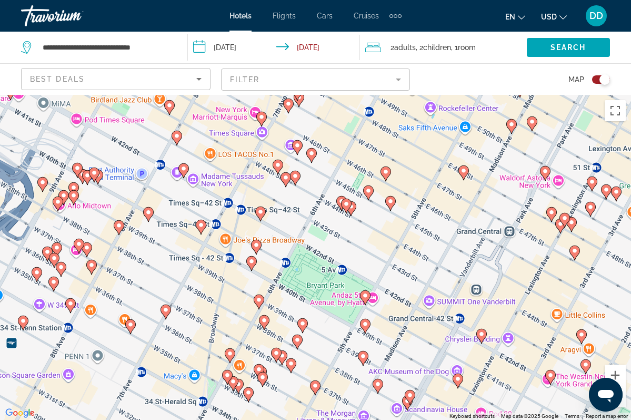
drag, startPoint x: 486, startPoint y: 343, endPoint x: 489, endPoint y: 111, distance: 232.8
click at [489, 111] on div "To activate drag with keyboard, press Alt + Enter. Once in keyboard drag state,…" at bounding box center [315, 257] width 631 height 325
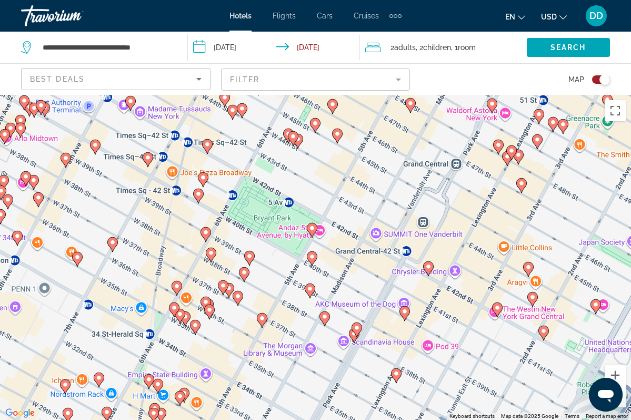
drag, startPoint x: 386, startPoint y: 270, endPoint x: 330, endPoint y: 201, distance: 89.5
click at [330, 201] on div "To activate drag with keyboard, press Alt + Enter. Once in keyboard drag state,…" at bounding box center [315, 257] width 631 height 325
click at [313, 225] on image "Main content" at bounding box center [312, 228] width 6 height 6
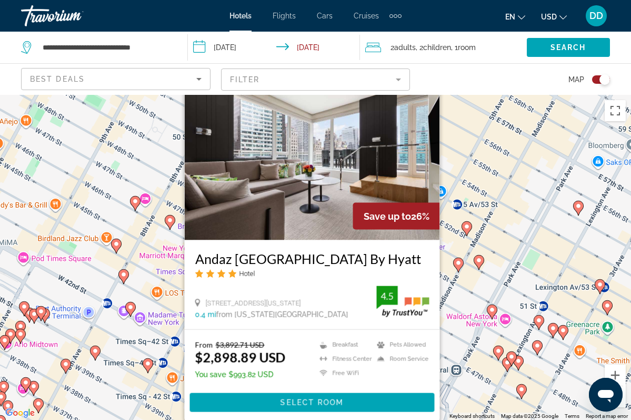
click at [475, 294] on div "To activate drag with keyboard, press Alt + Enter. Once in keyboard drag state,…" at bounding box center [315, 257] width 631 height 325
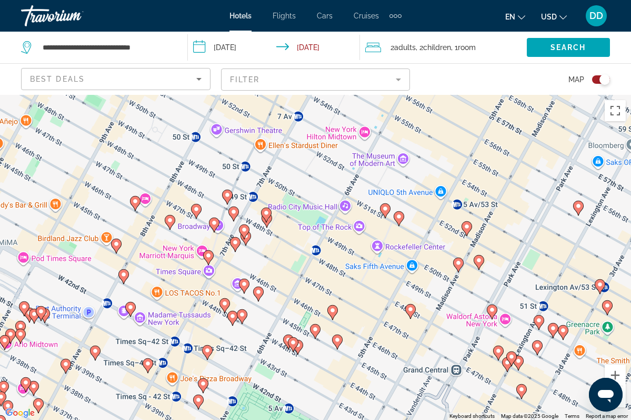
click at [460, 263] on image "Main content" at bounding box center [458, 263] width 6 height 6
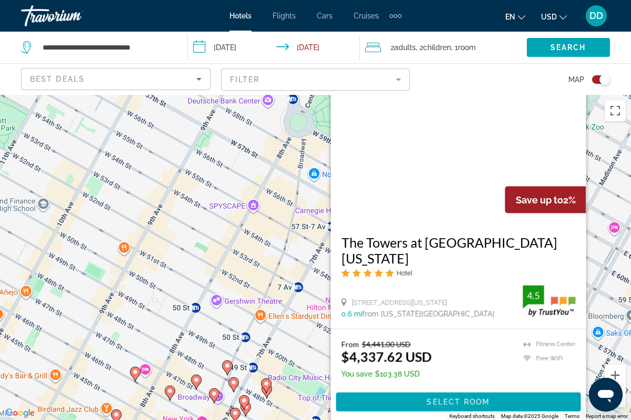
click at [134, 374] on image "Main content" at bounding box center [135, 372] width 6 height 6
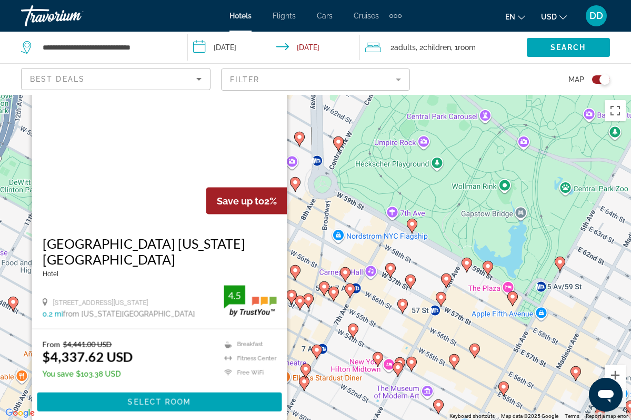
click at [329, 328] on div "To activate drag with keyboard, press Alt + Enter. Once in keyboard drag state,…" at bounding box center [315, 257] width 631 height 325
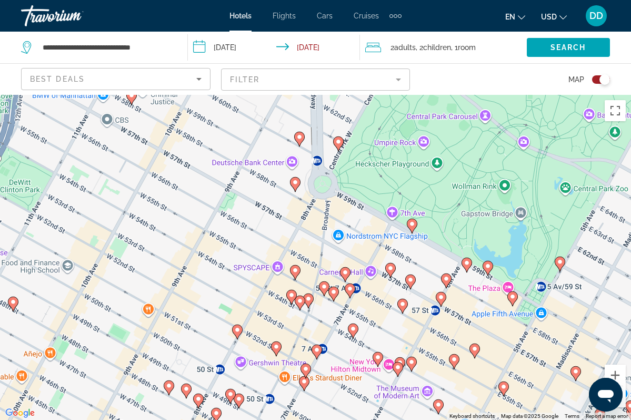
click at [309, 302] on icon "Main content" at bounding box center [307, 300] width 9 height 14
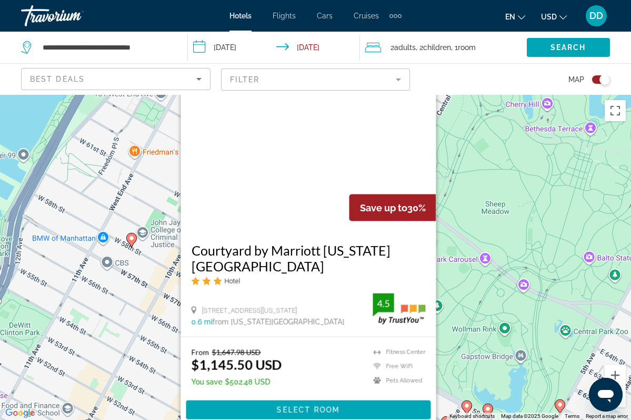
click at [156, 352] on div "To activate drag with keyboard, press Alt + Enter. Once in keyboard drag state,…" at bounding box center [315, 257] width 631 height 325
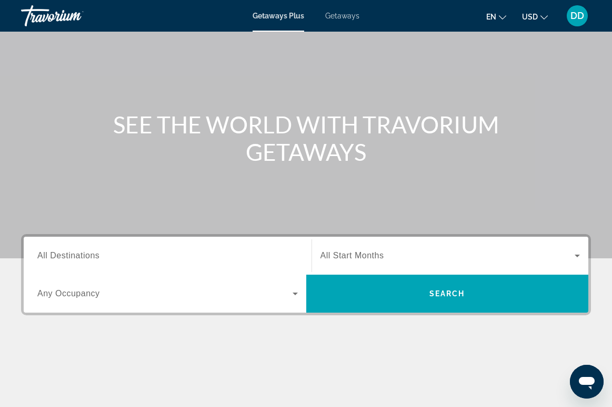
scroll to position [72, 0]
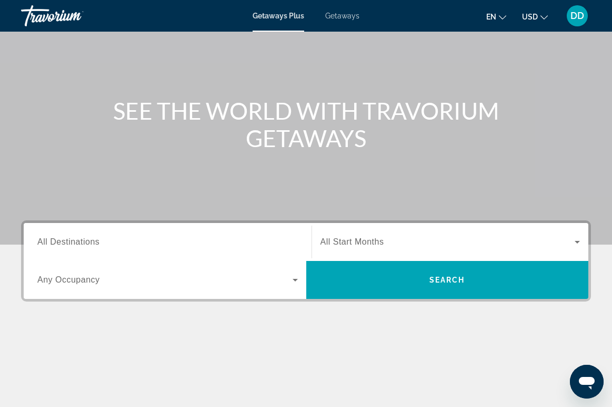
click at [335, 242] on span "All Start Months" at bounding box center [353, 241] width 64 height 9
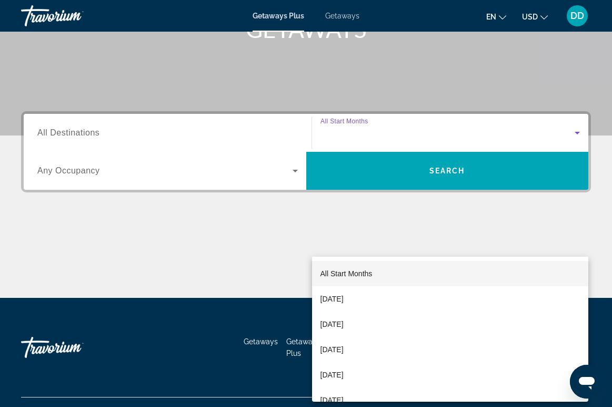
scroll to position [201, 0]
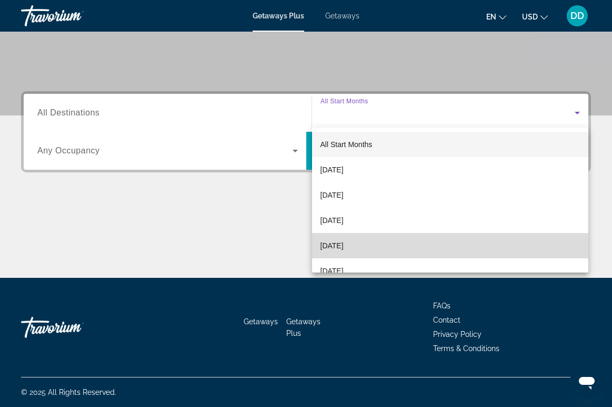
click at [344, 246] on span "December 2025" at bounding box center [332, 245] width 23 height 13
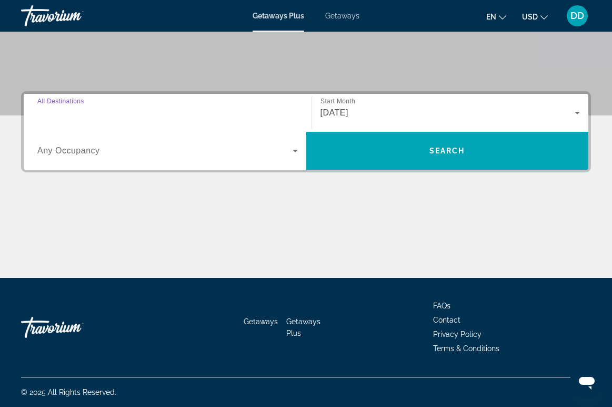
click at [223, 111] on input "Destination All Destinations" at bounding box center [167, 113] width 261 height 13
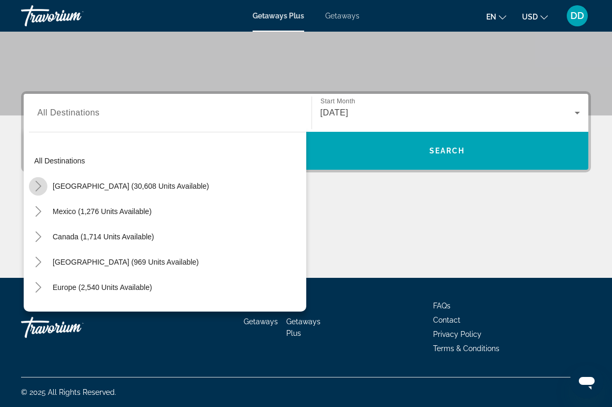
click at [41, 185] on icon "Toggle United States (30,608 units available)" at bounding box center [38, 186] width 11 height 11
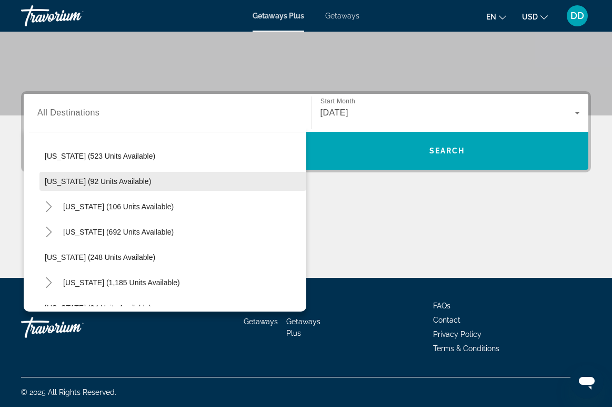
scroll to position [587, 0]
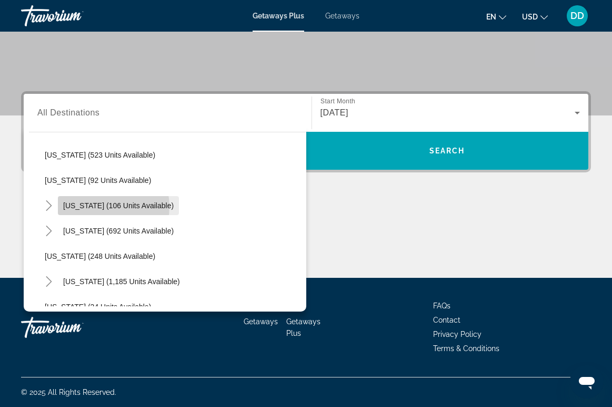
click at [99, 206] on span "New York (106 units available)" at bounding box center [118, 205] width 111 height 8
type input "**********"
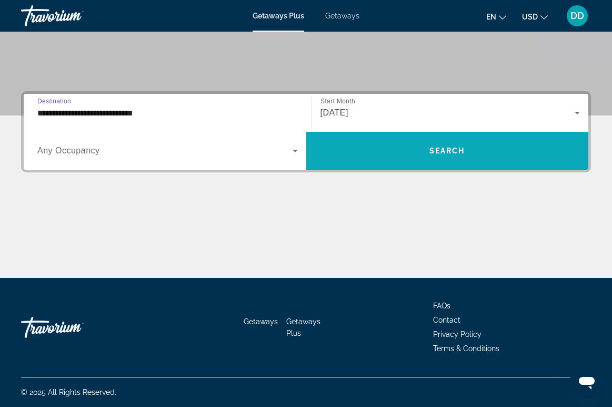
click at [408, 155] on span "Search widget" at bounding box center [447, 150] width 283 height 25
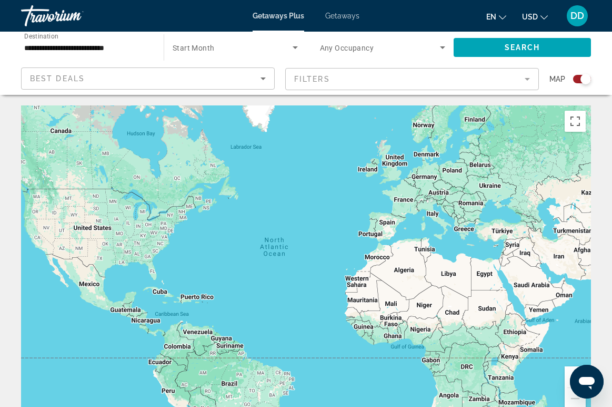
click at [389, 48] on span "Search widget" at bounding box center [380, 47] width 121 height 13
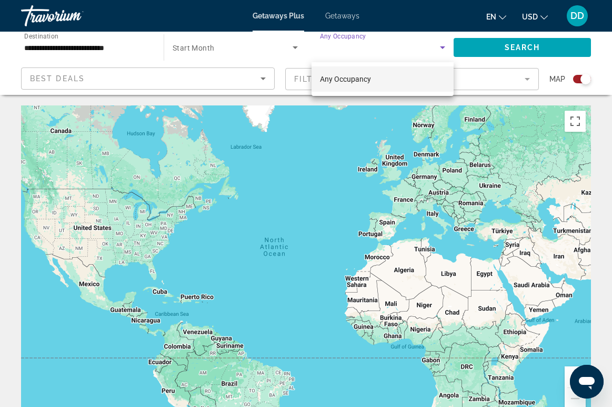
click at [443, 47] on div at bounding box center [306, 203] width 612 height 407
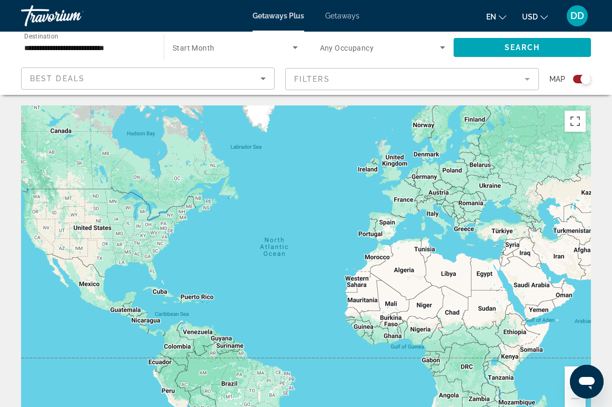
click at [443, 47] on icon "Search widget" at bounding box center [442, 47] width 5 height 3
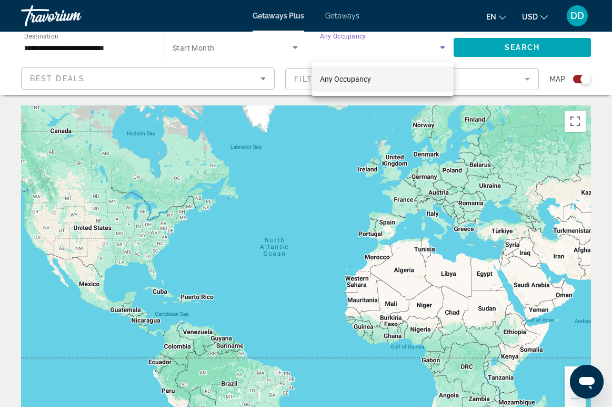
click at [443, 47] on div at bounding box center [306, 203] width 612 height 407
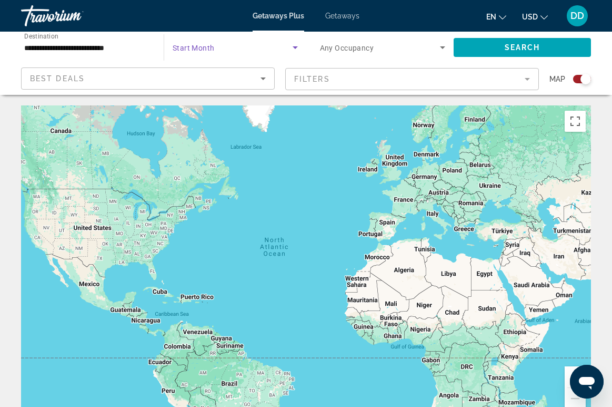
click at [242, 47] on span "Search widget" at bounding box center [233, 47] width 120 height 13
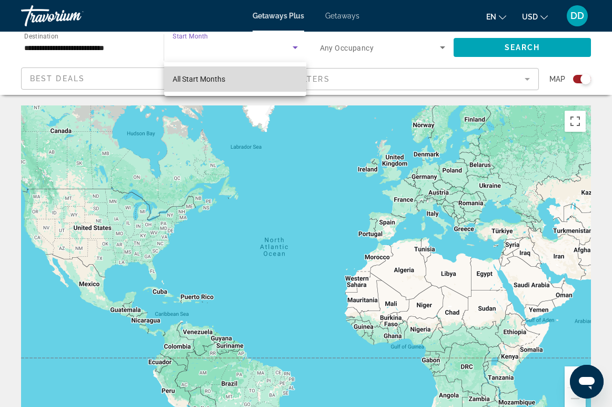
click at [186, 82] on span "All Start Months" at bounding box center [199, 79] width 53 height 8
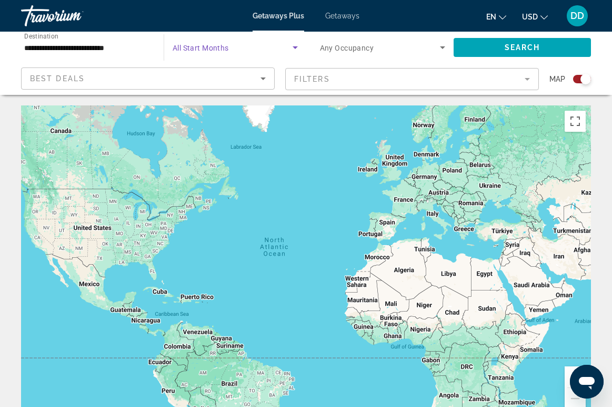
click at [294, 52] on icon "Search widget" at bounding box center [295, 47] width 13 height 13
click at [133, 81] on div at bounding box center [306, 203] width 612 height 407
click at [136, 80] on div "Best Deals" at bounding box center [145, 78] width 231 height 13
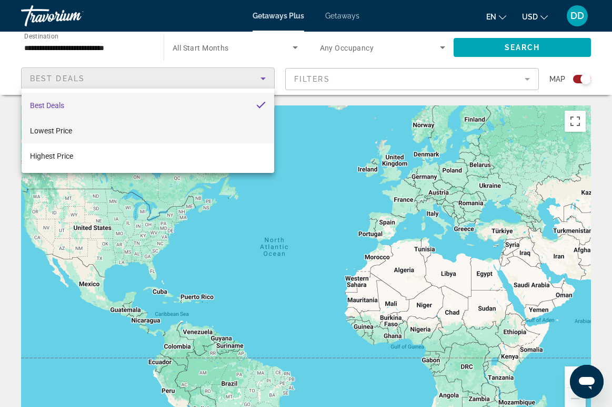
click at [154, 134] on mat-option "Lowest Price" at bounding box center [148, 130] width 253 height 25
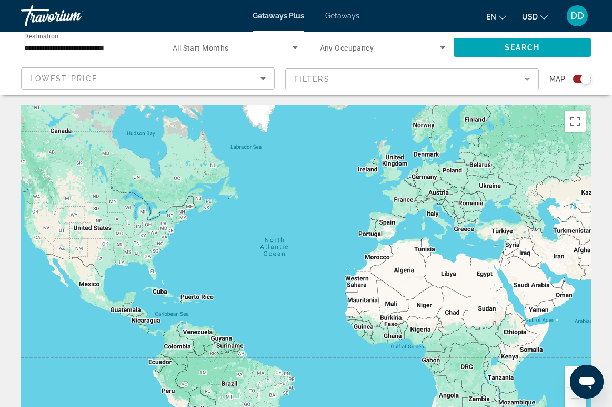
click at [583, 80] on div "Search widget" at bounding box center [586, 79] width 11 height 11
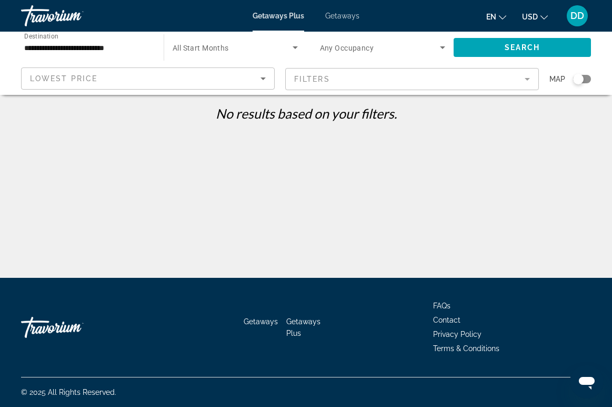
click at [583, 80] on div "Search widget" at bounding box center [578, 79] width 11 height 11
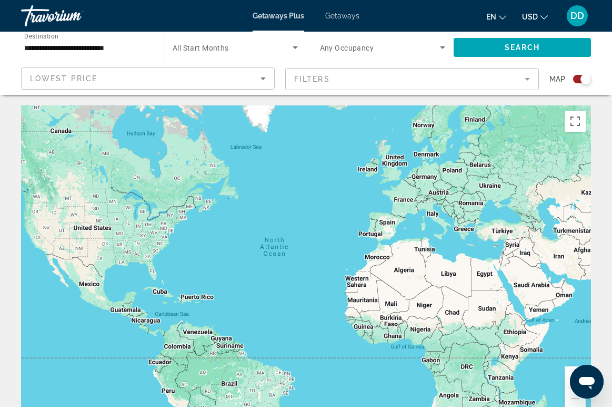
click at [414, 43] on span "Search widget" at bounding box center [380, 47] width 121 height 13
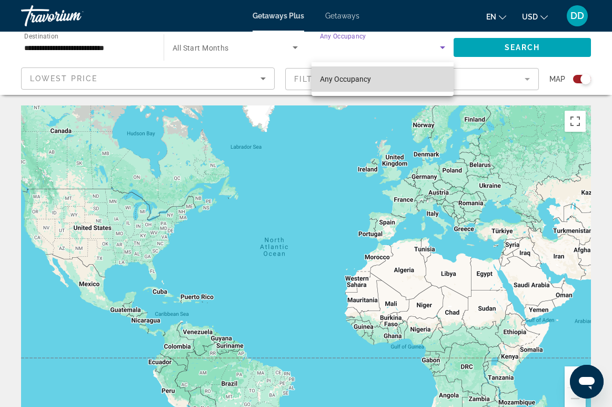
click at [354, 80] on span "Any Occupancy" at bounding box center [345, 79] width 51 height 8
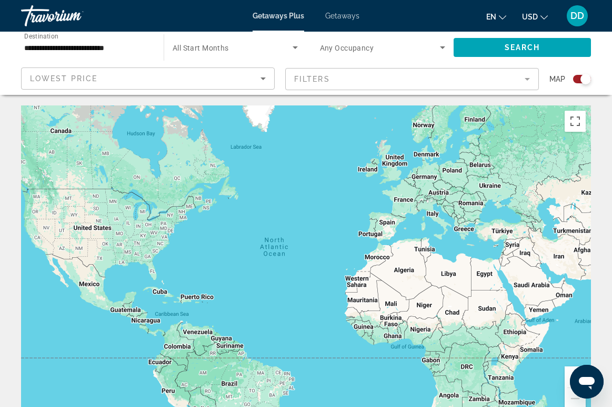
click at [336, 48] on span "Any Occupancy" at bounding box center [347, 48] width 54 height 8
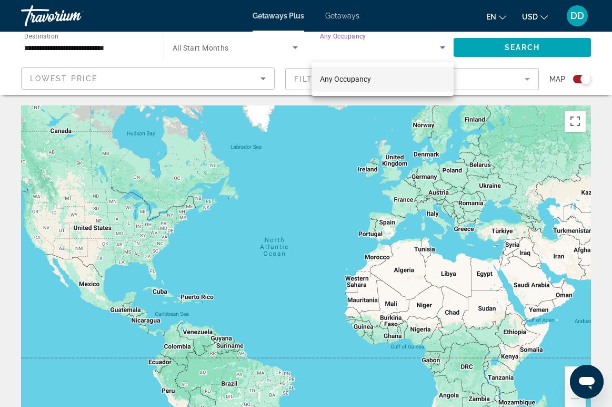
click at [247, 49] on div at bounding box center [306, 203] width 612 height 407
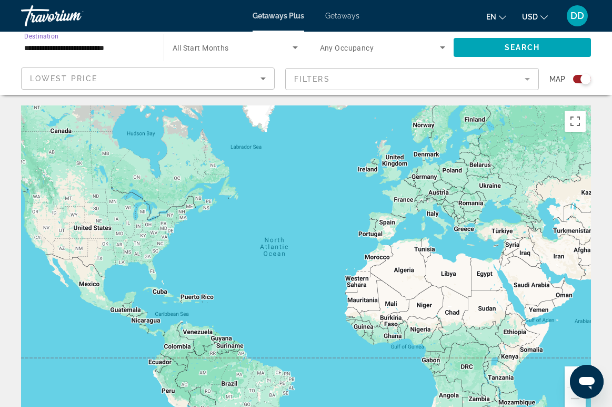
click at [85, 49] on input "**********" at bounding box center [87, 48] width 126 height 13
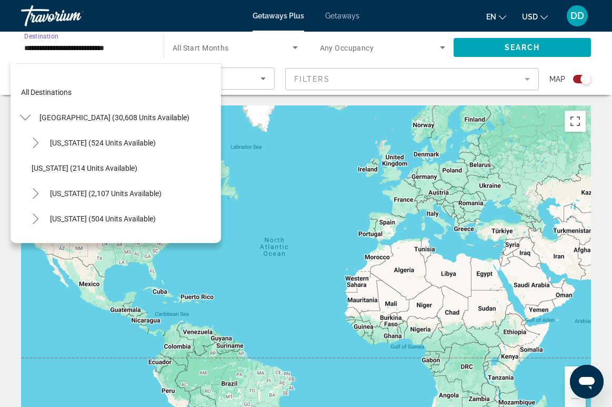
scroll to position [568, 0]
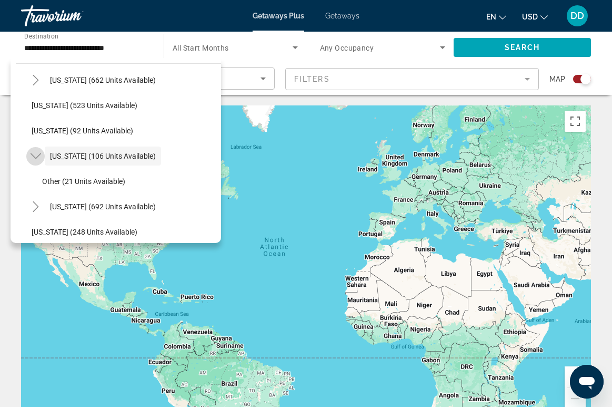
click at [33, 156] on icon "Toggle New York (106 units available)" at bounding box center [35, 156] width 11 height 6
click at [33, 156] on icon "Toggle New York (106 units available)" at bounding box center [36, 156] width 11 height 11
click at [122, 153] on span "New York (106 units available)" at bounding box center [103, 156] width 106 height 8
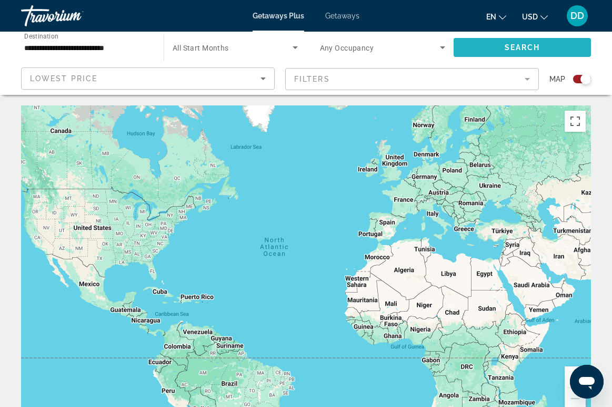
click at [516, 47] on span "Search" at bounding box center [523, 47] width 36 height 8
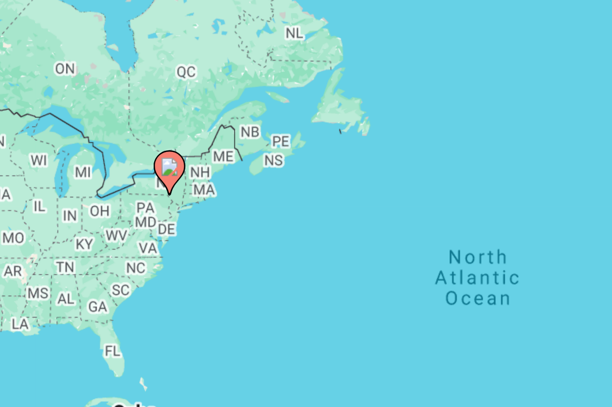
click at [169, 206] on image "Main content" at bounding box center [172, 209] width 6 height 6
type input "**********"
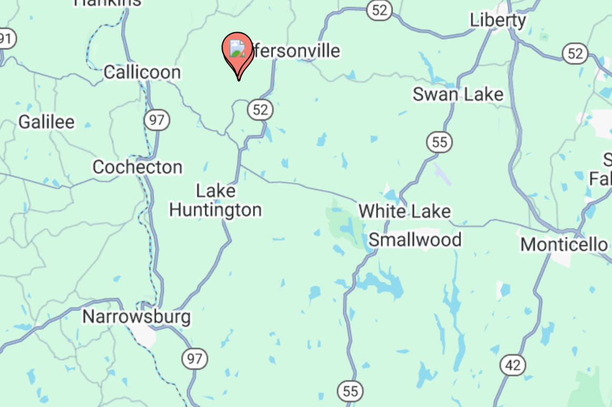
drag, startPoint x: 175, startPoint y: 100, endPoint x: 62, endPoint y: 16, distance: 140.5
click at [62, 105] on div "To activate drag with keyboard, press Alt + Enter. Once in keyboard drag state,…" at bounding box center [306, 263] width 570 height 316
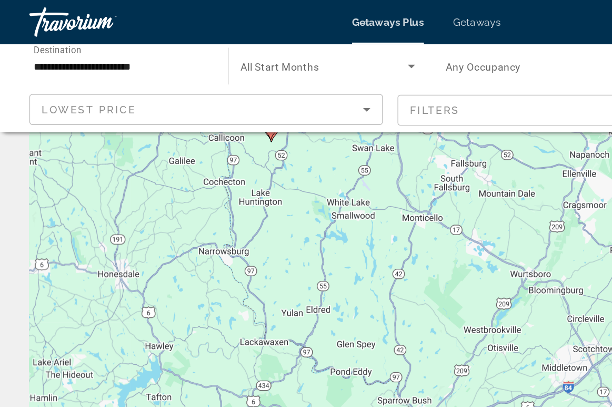
scroll to position [42, 0]
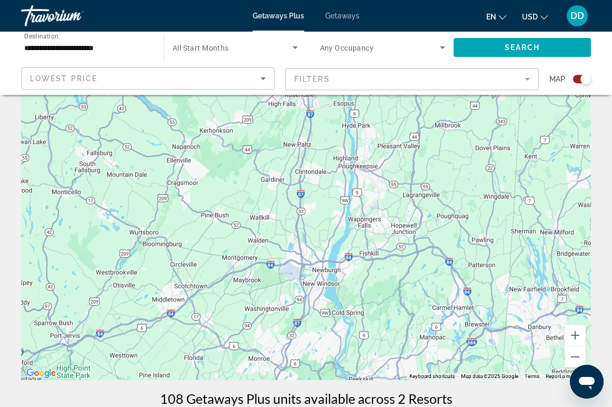
drag, startPoint x: 357, startPoint y: 245, endPoint x: 116, endPoint y: 243, distance: 241.2
click at [116, 243] on div "To activate drag with keyboard, press Alt + Enter. Once in keyboard drag state,…" at bounding box center [306, 222] width 570 height 316
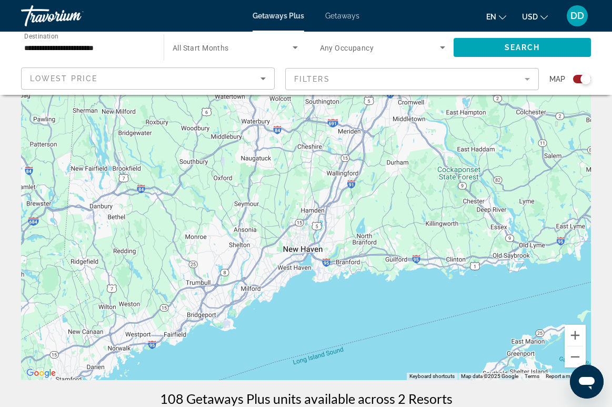
drag, startPoint x: 546, startPoint y: 308, endPoint x: 200, endPoint y: 237, distance: 353.2
click at [106, 187] on div "To activate drag with keyboard, press Alt + Enter. Once in keyboard drag state,…" at bounding box center [306, 222] width 570 height 316
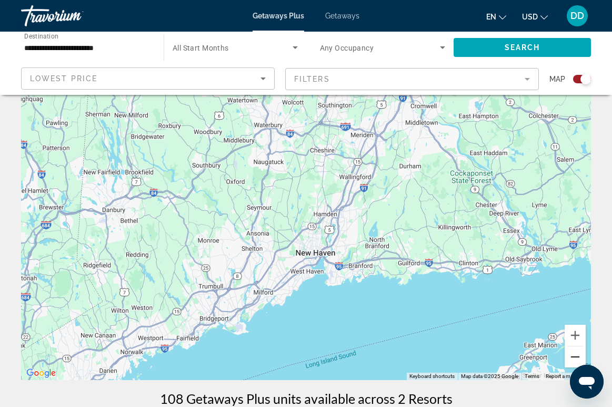
click at [580, 357] on button "Zoom out" at bounding box center [575, 356] width 21 height 21
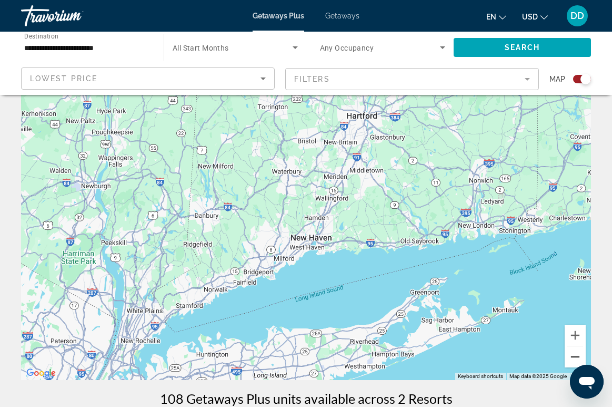
click at [580, 357] on button "Zoom out" at bounding box center [575, 356] width 21 height 21
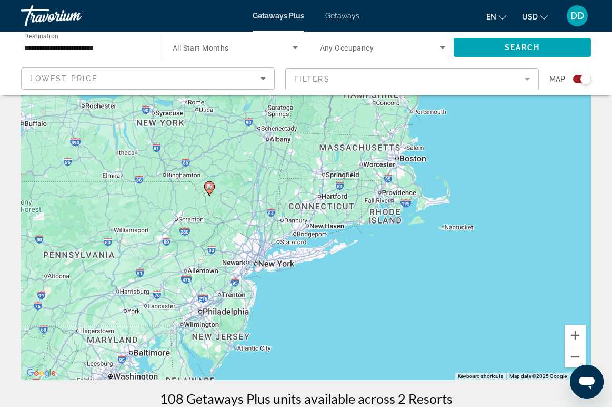
click at [264, 267] on div "To activate drag with keyboard, press Alt + Enter. Once in keyboard drag state,…" at bounding box center [306, 222] width 570 height 316
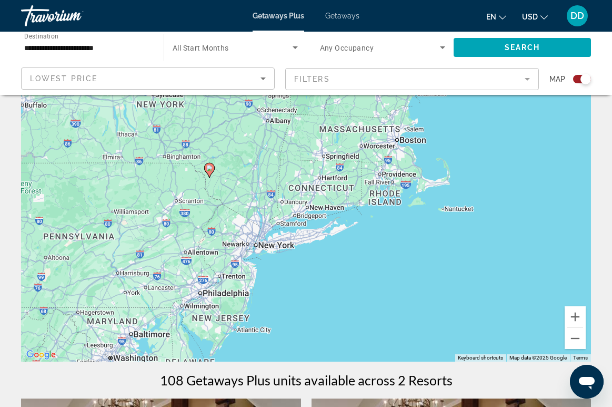
scroll to position [62, 0]
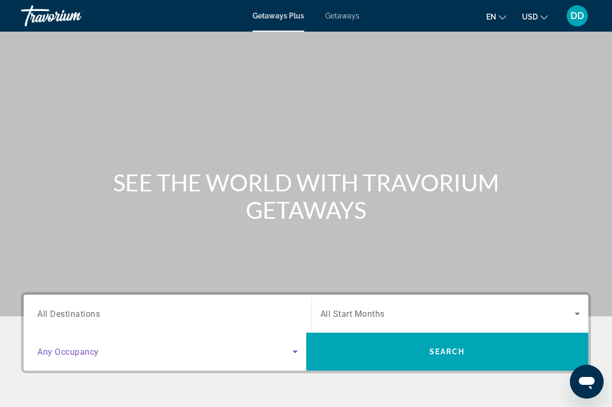
click at [295, 352] on icon "Search widget" at bounding box center [295, 351] width 5 height 3
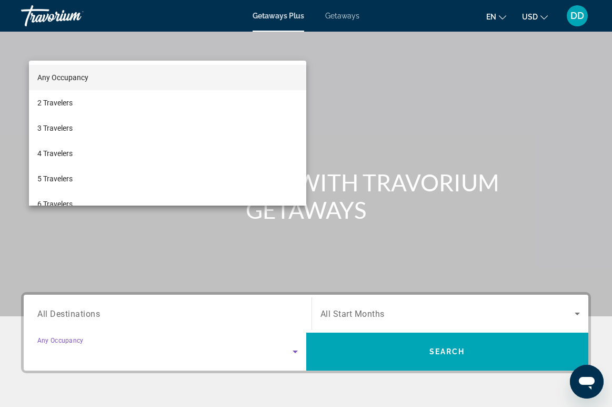
scroll to position [201, 0]
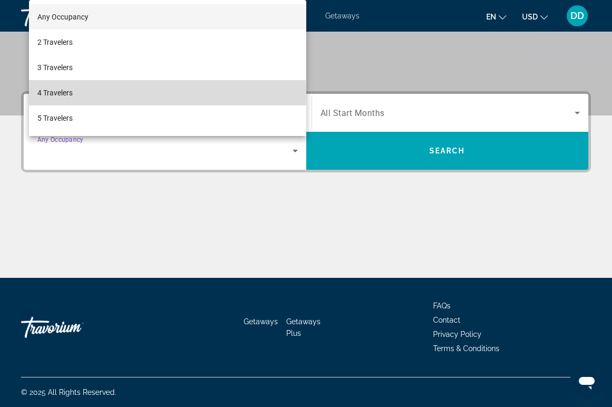
click at [78, 93] on mat-option "4 Travelers" at bounding box center [168, 92] width 278 height 25
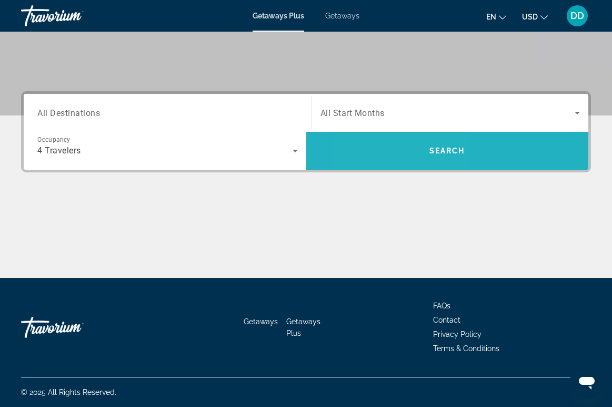
click at [395, 148] on span "Search widget" at bounding box center [447, 150] width 283 height 25
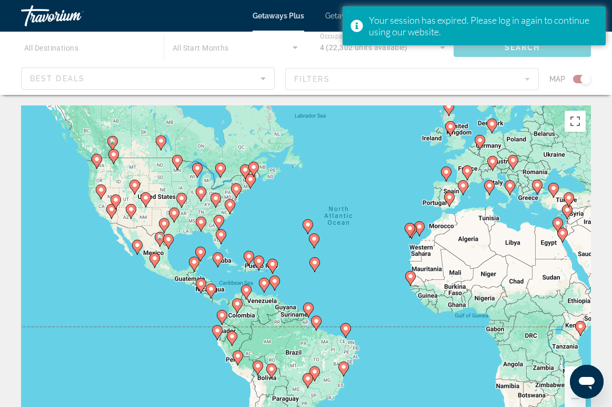
drag, startPoint x: 196, startPoint y: 247, endPoint x: 255, endPoint y: 218, distance: 66.2
click at [258, 217] on div "To activate drag with keyboard, press Alt + Enter. Once in keyboard drag state,…" at bounding box center [306, 263] width 570 height 316
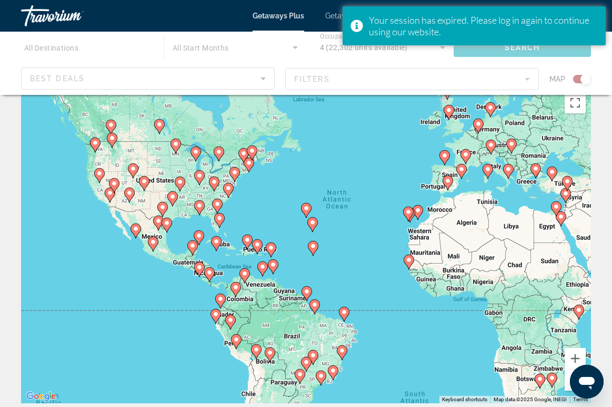
scroll to position [6, 0]
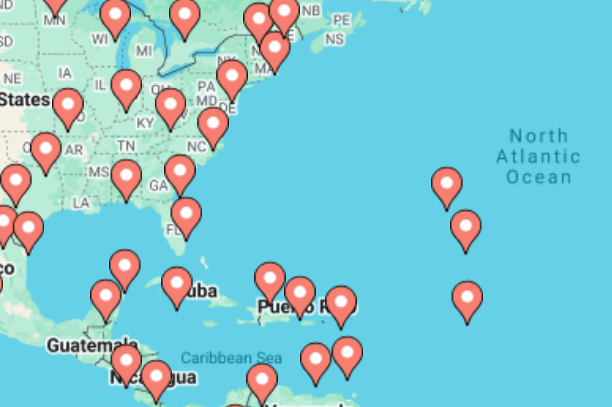
click at [225, 197] on image "Main content" at bounding box center [228, 200] width 6 height 6
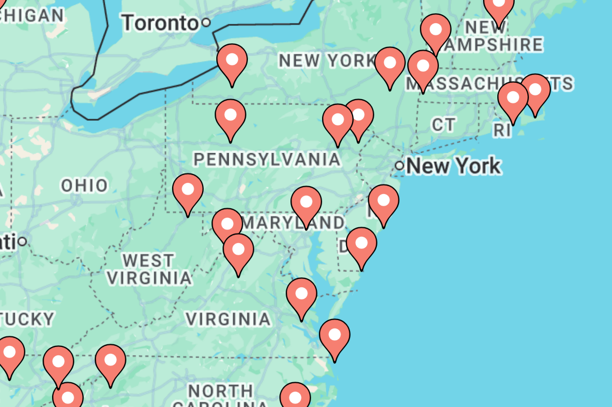
drag, startPoint x: 187, startPoint y: 50, endPoint x: 137, endPoint y: 100, distance: 70.7
click at [137, 100] on div "To activate drag with keyboard, press Alt + Enter. Once in keyboard drag state,…" at bounding box center [306, 258] width 570 height 316
click at [133, 100] on div "To activate drag with keyboard, press Alt + Enter. Once in keyboard drag state,…" at bounding box center [306, 258] width 570 height 316
click at [274, 195] on image "Main content" at bounding box center [277, 198] width 6 height 6
type input "**********"
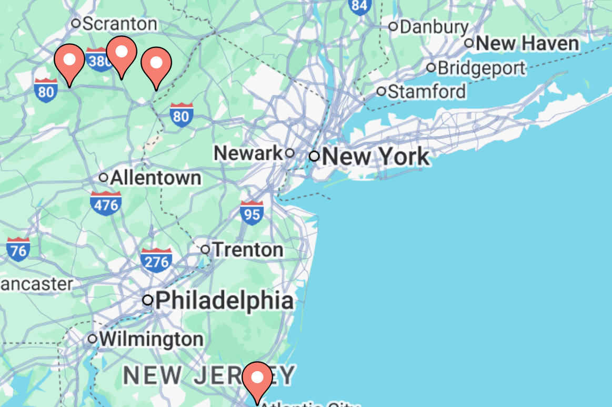
drag, startPoint x: 185, startPoint y: 108, endPoint x: 91, endPoint y: 33, distance: 121.0
click at [91, 100] on div "To navigate, press the arrow keys. To activate drag with keyboard, press Alt + …" at bounding box center [306, 258] width 570 height 316
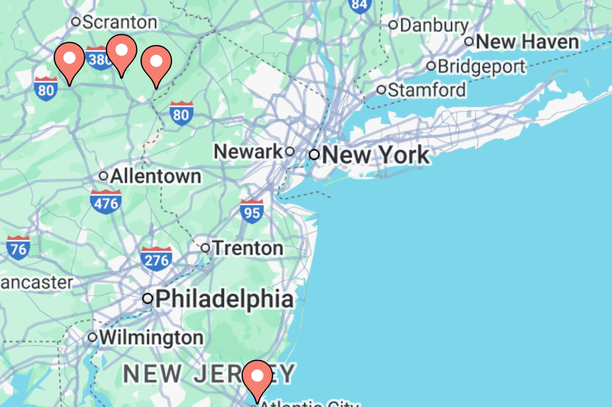
click at [108, 100] on div "To navigate, press the arrow keys. To activate drag with keyboard, press Alt + …" at bounding box center [306, 258] width 570 height 316
